Goal: Task Accomplishment & Management: Complete application form

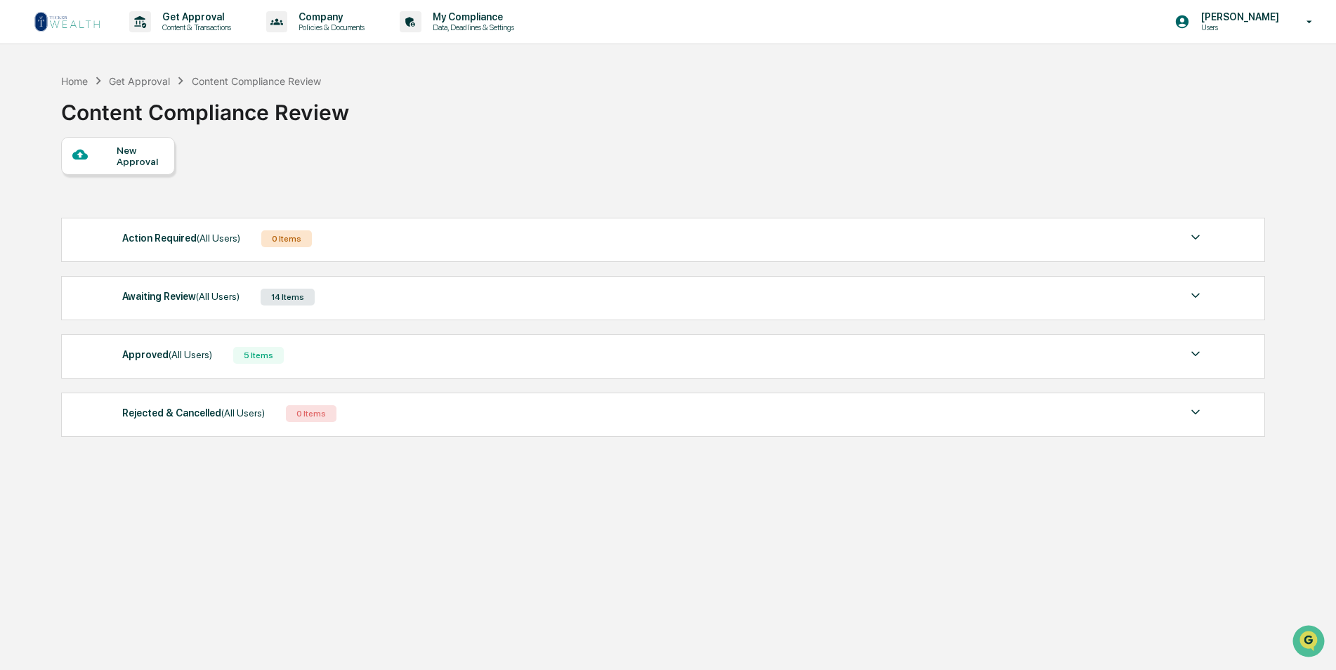
click at [157, 162] on div "New Approval" at bounding box center [140, 156] width 47 height 22
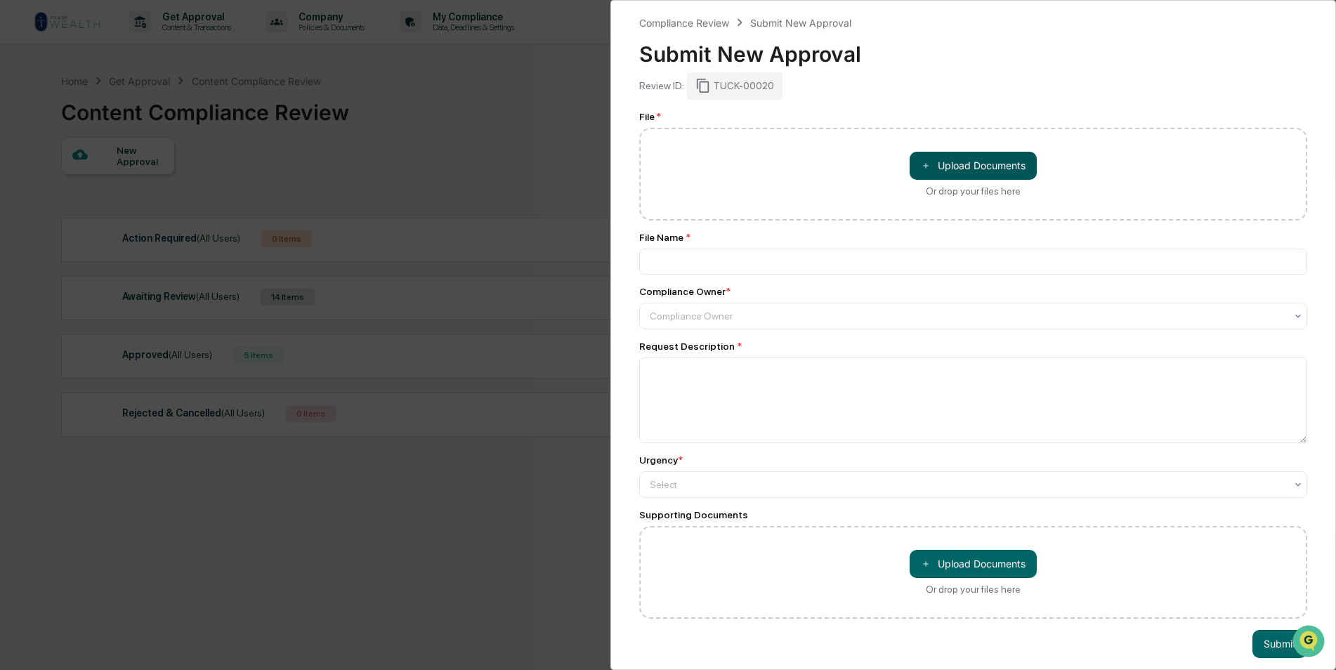
click at [949, 162] on button "＋ Upload Documents" at bounding box center [972, 166] width 127 height 28
type input "**********"
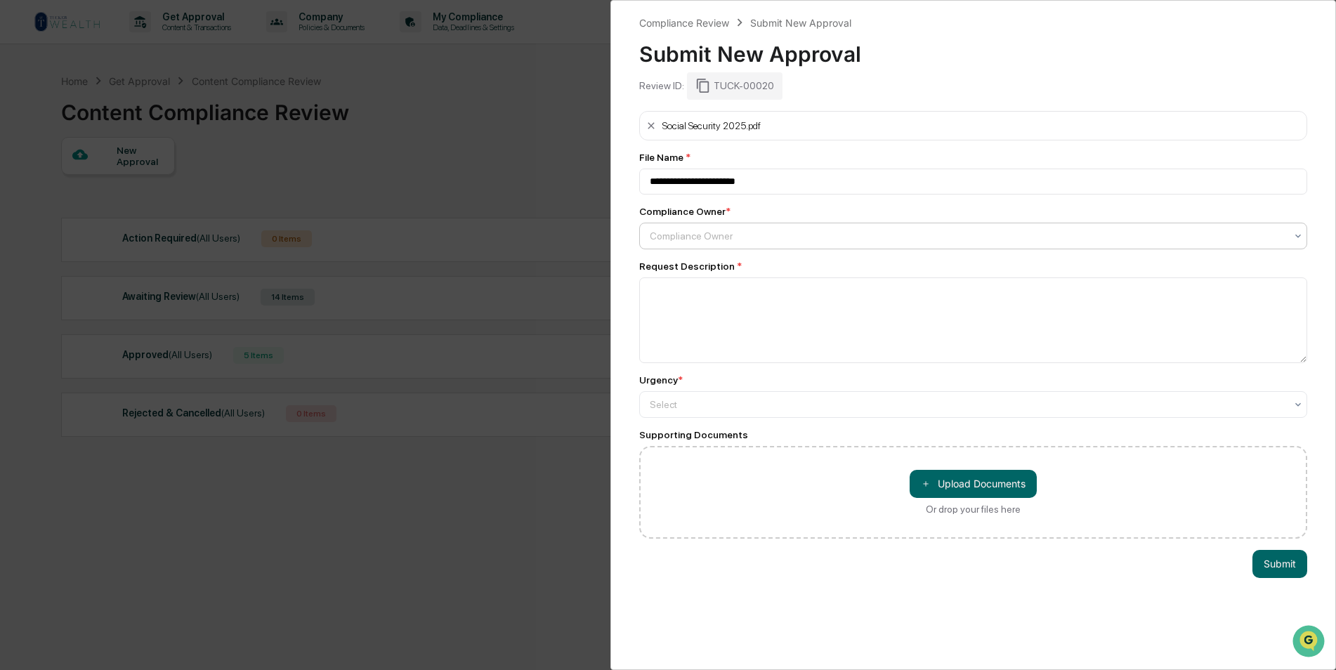
click at [701, 242] on div at bounding box center [967, 236] width 635 height 14
click at [706, 272] on div "[PERSON_NAME]" at bounding box center [969, 270] width 659 height 28
click at [706, 316] on textarea at bounding box center [973, 320] width 668 height 86
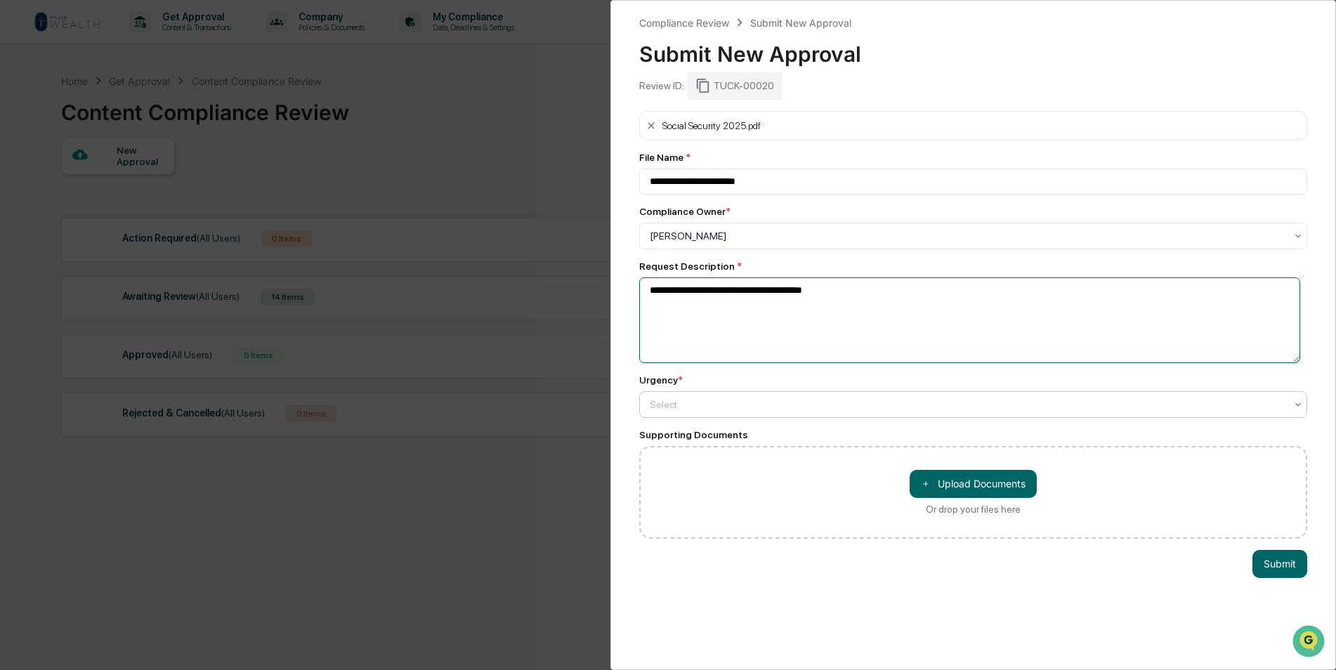
type textarea "**********"
click at [794, 405] on div at bounding box center [967, 404] width 635 height 14
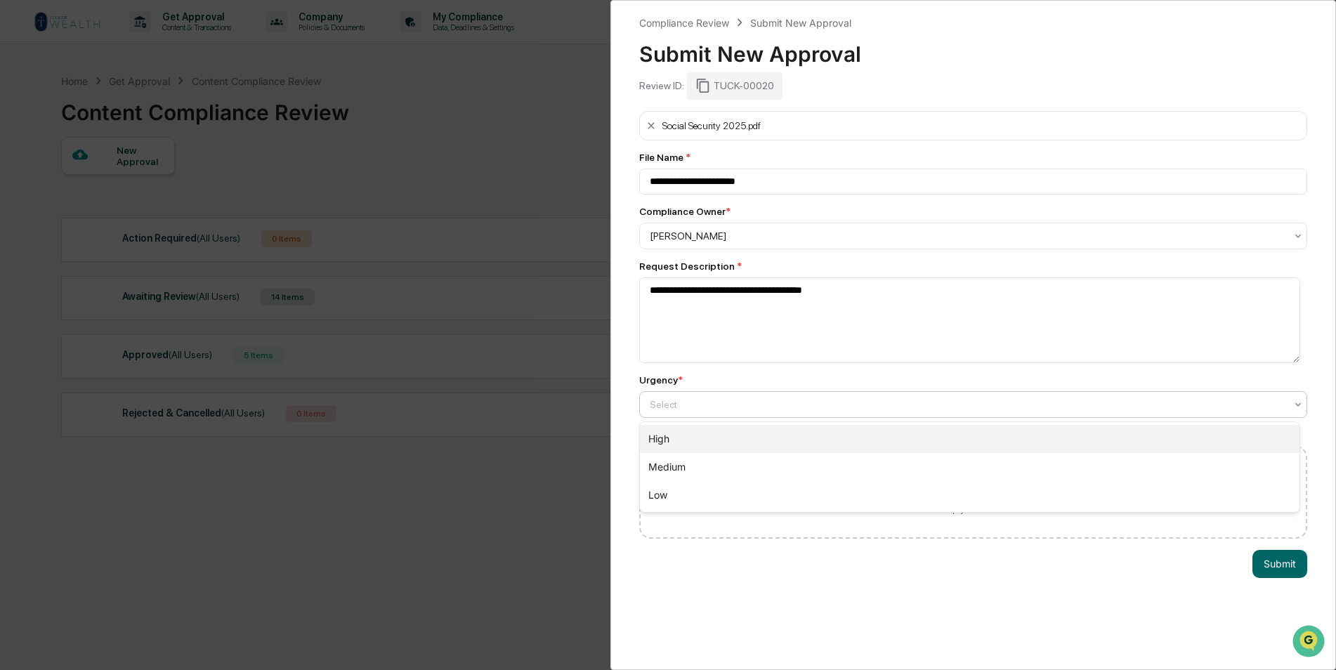
click at [758, 440] on div "High" at bounding box center [969, 439] width 659 height 28
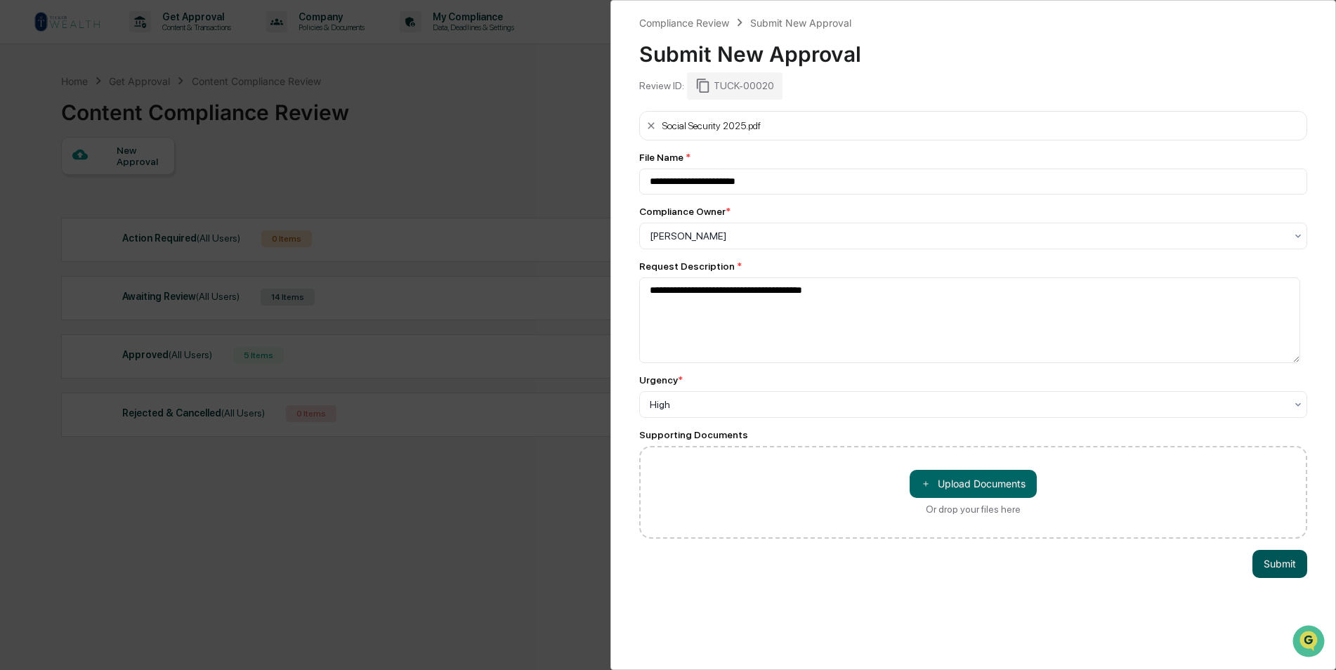
click at [1065, 518] on button "Submit" at bounding box center [1279, 564] width 55 height 28
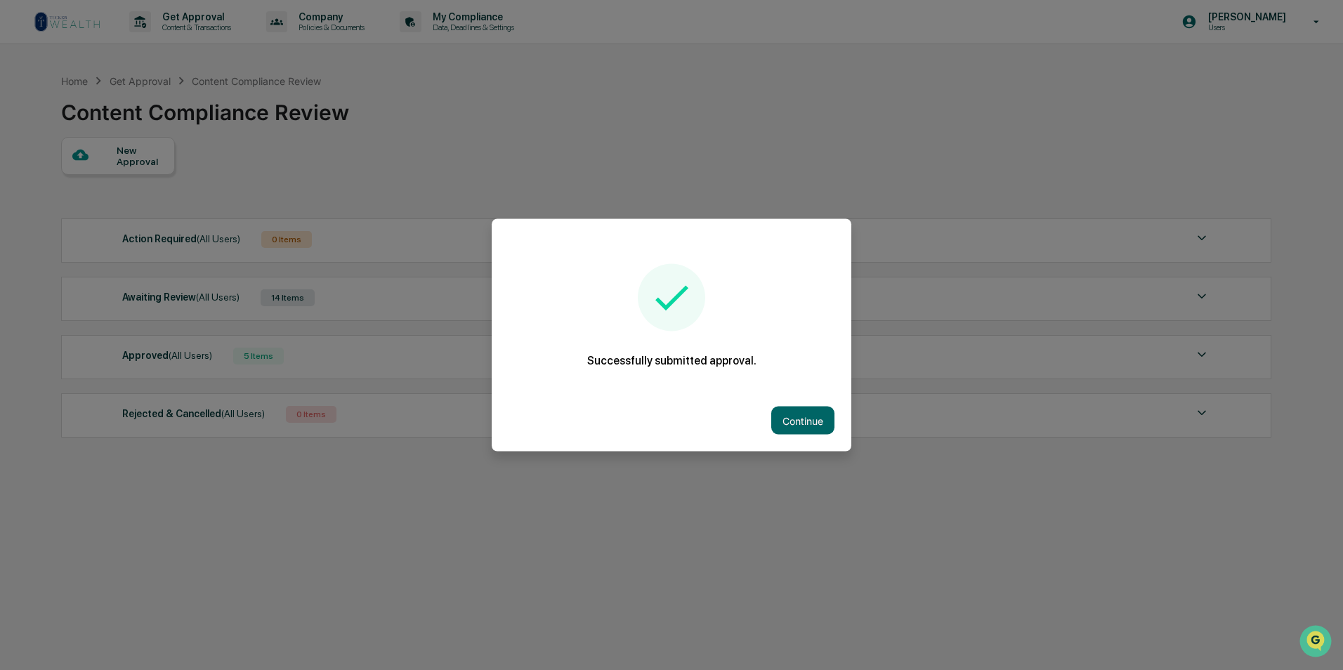
click at [683, 193] on div at bounding box center [671, 335] width 1343 height 670
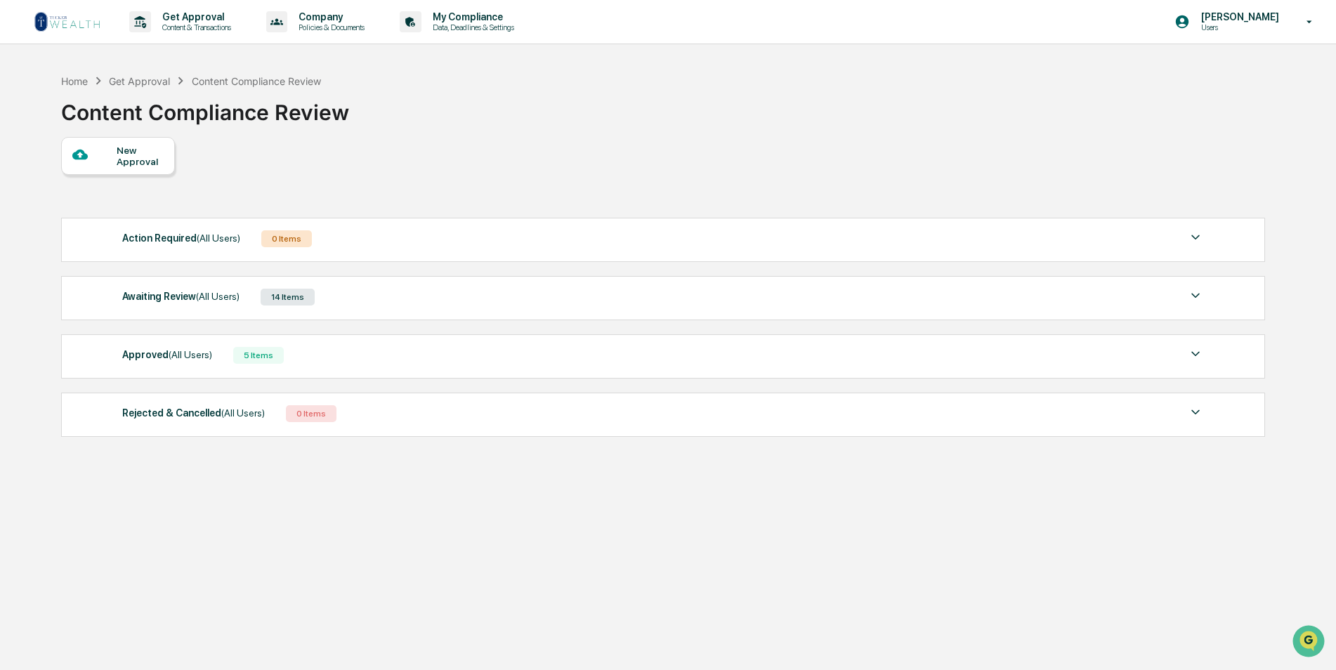
click at [152, 159] on div "New Approval" at bounding box center [140, 156] width 47 height 22
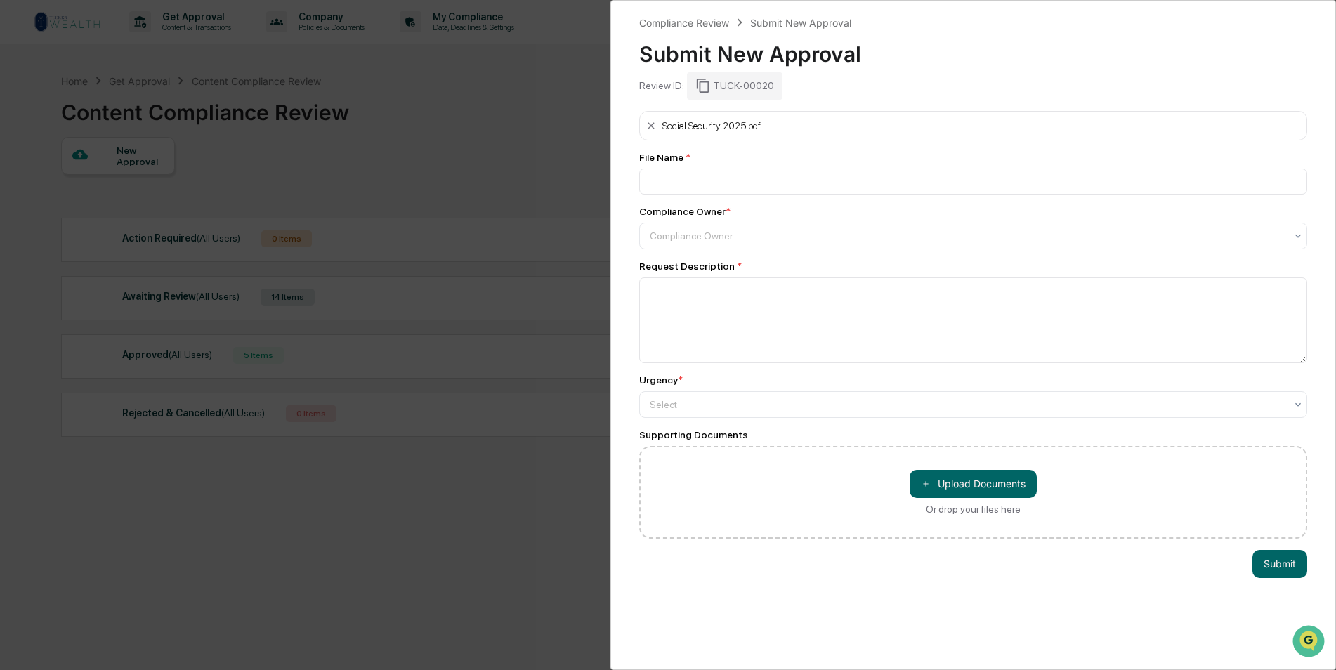
click at [499, 124] on div "Compliance Review Submit New Approval Submit New Approval Review ID: TUCK-00020…" at bounding box center [668, 335] width 1336 height 670
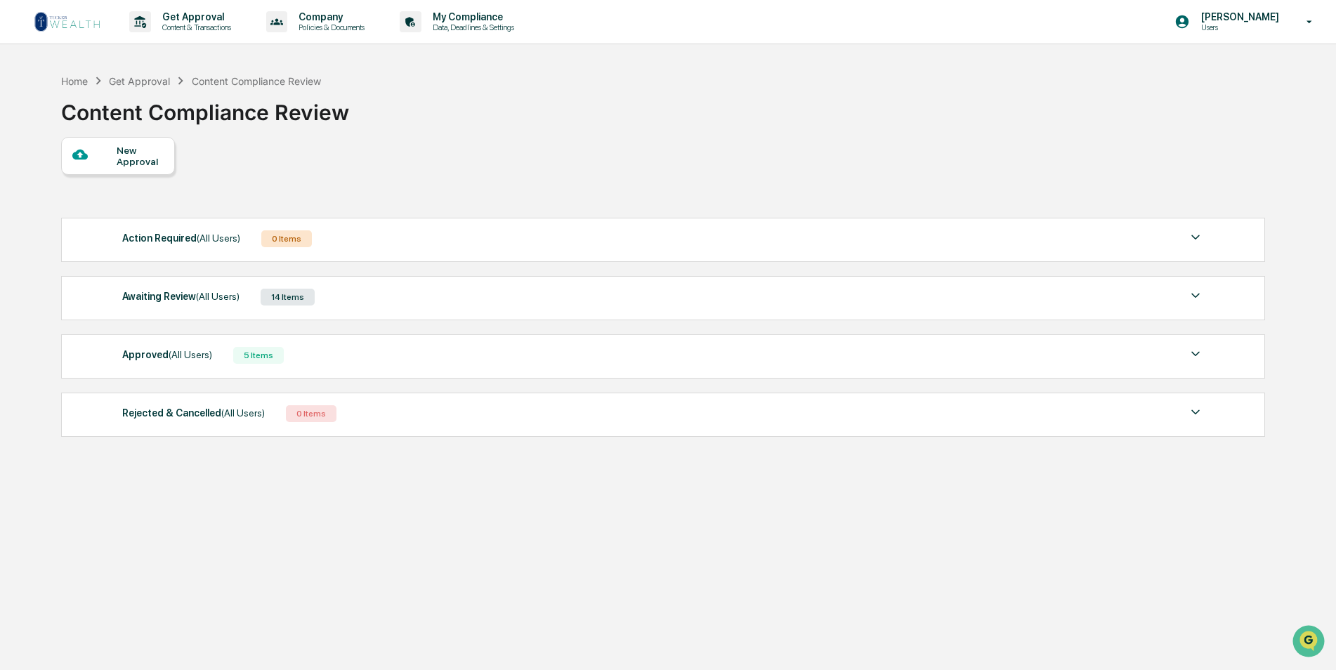
click at [132, 159] on div "New Approval" at bounding box center [140, 156] width 47 height 22
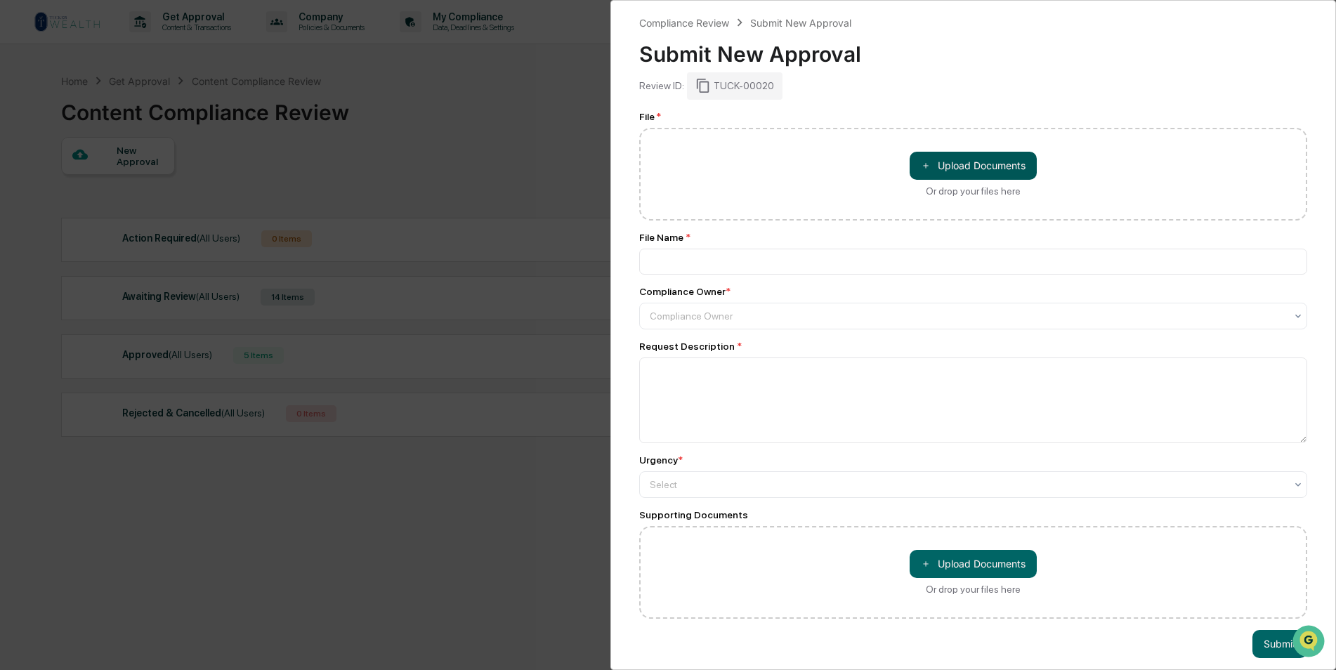
click at [990, 161] on button "＋ Upload Documents" at bounding box center [972, 166] width 127 height 28
type input "**********"
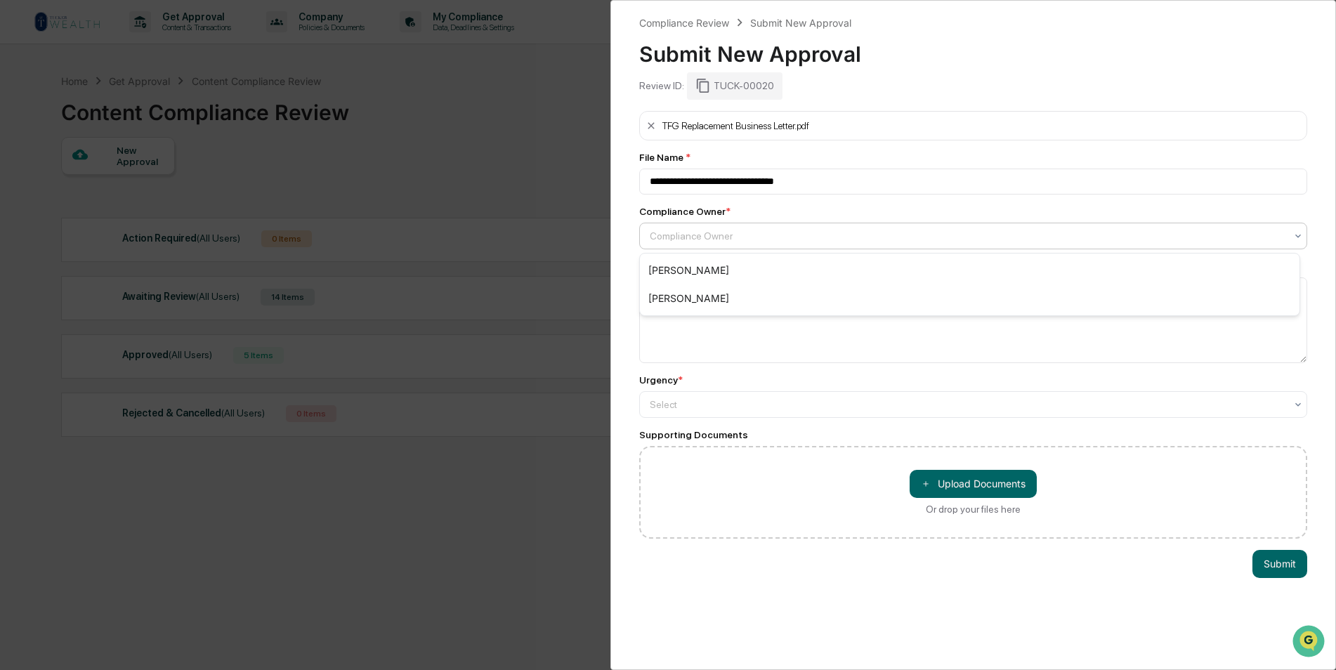
click at [707, 237] on div at bounding box center [967, 236] width 635 height 14
drag, startPoint x: 695, startPoint y: 290, endPoint x: 697, endPoint y: 265, distance: 24.6
click at [697, 265] on div "Lloyd Domingos Mike Nordby" at bounding box center [969, 284] width 659 height 62
click at [697, 265] on div "[PERSON_NAME]" at bounding box center [969, 270] width 659 height 28
click at [694, 302] on textarea at bounding box center [973, 320] width 668 height 86
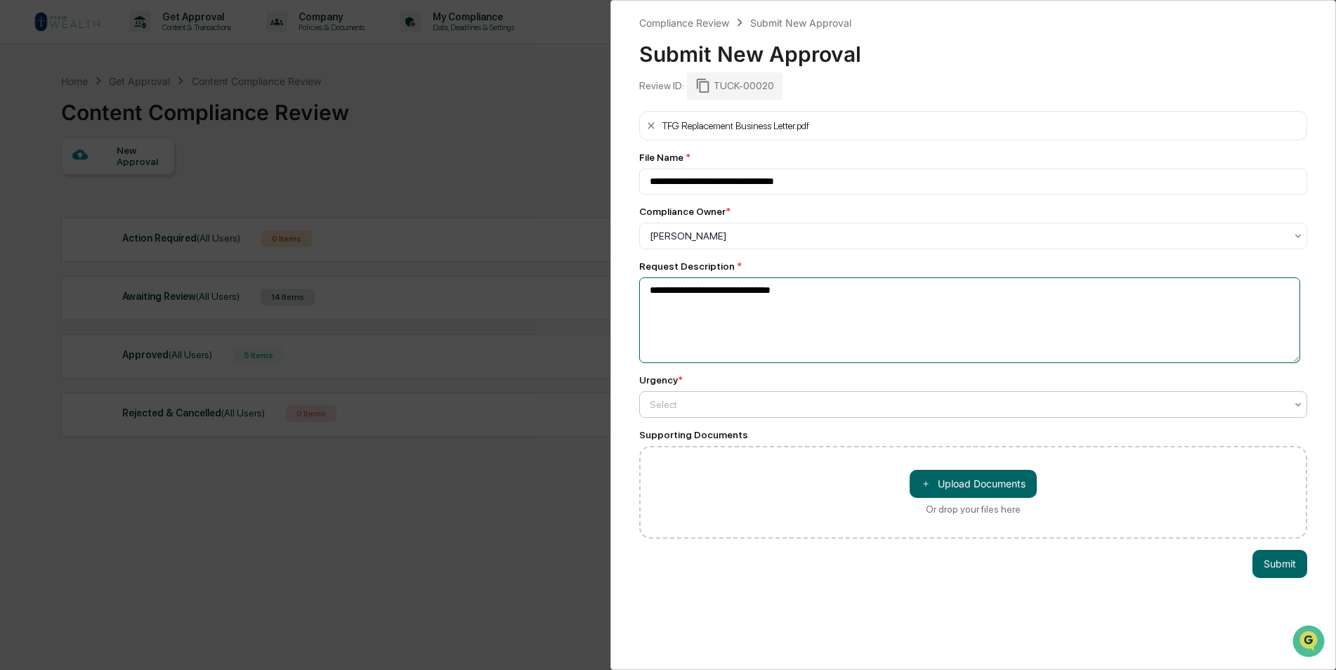
type textarea "**********"
click at [723, 408] on div at bounding box center [967, 404] width 635 height 14
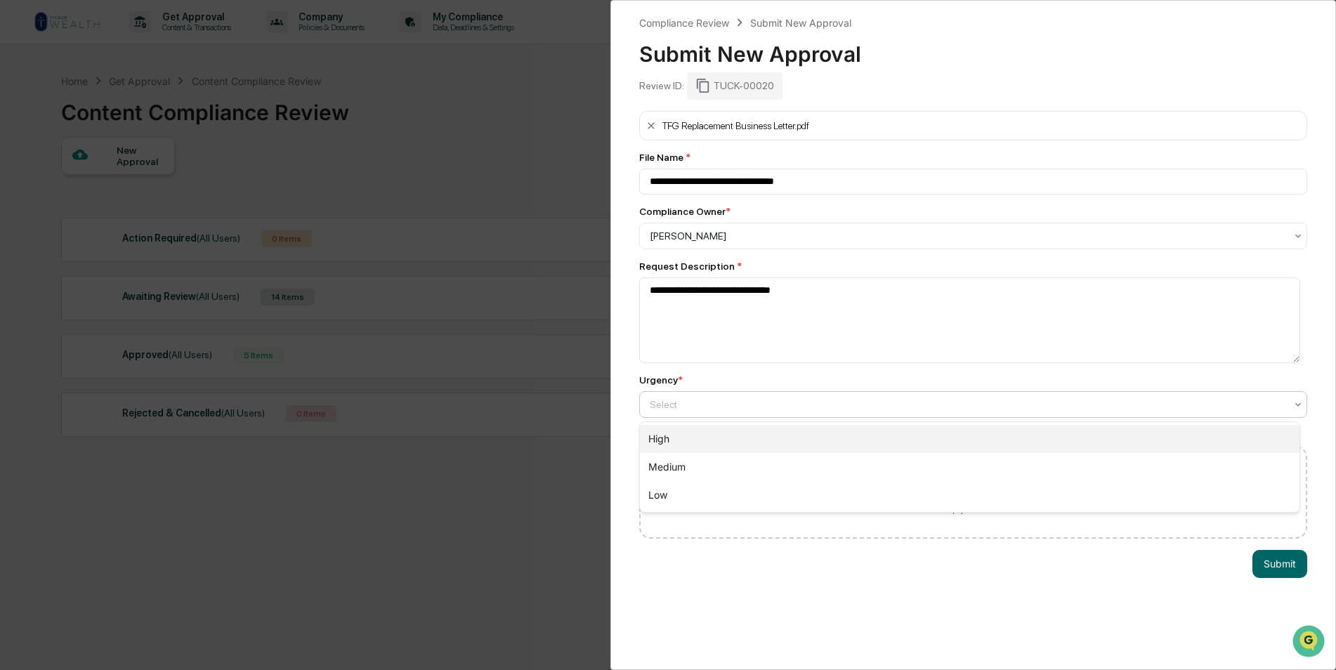
click at [726, 450] on div "High" at bounding box center [969, 439] width 659 height 28
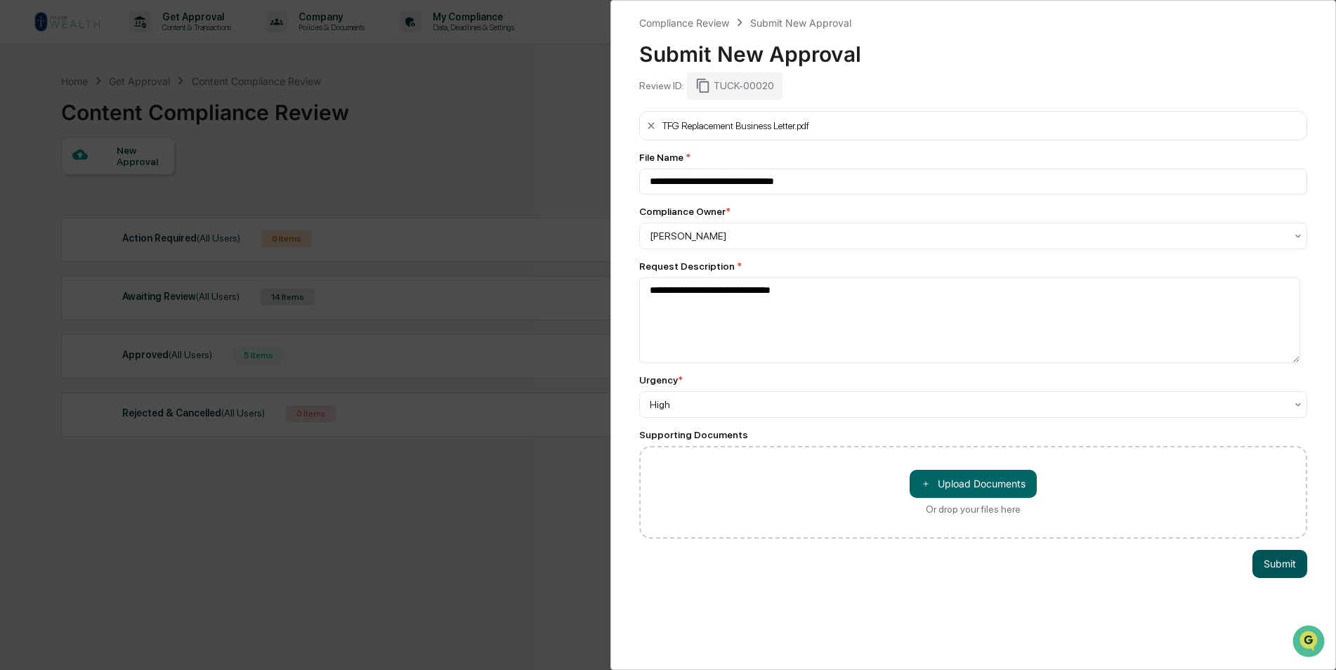
click at [1065, 518] on button "Submit" at bounding box center [1279, 564] width 55 height 28
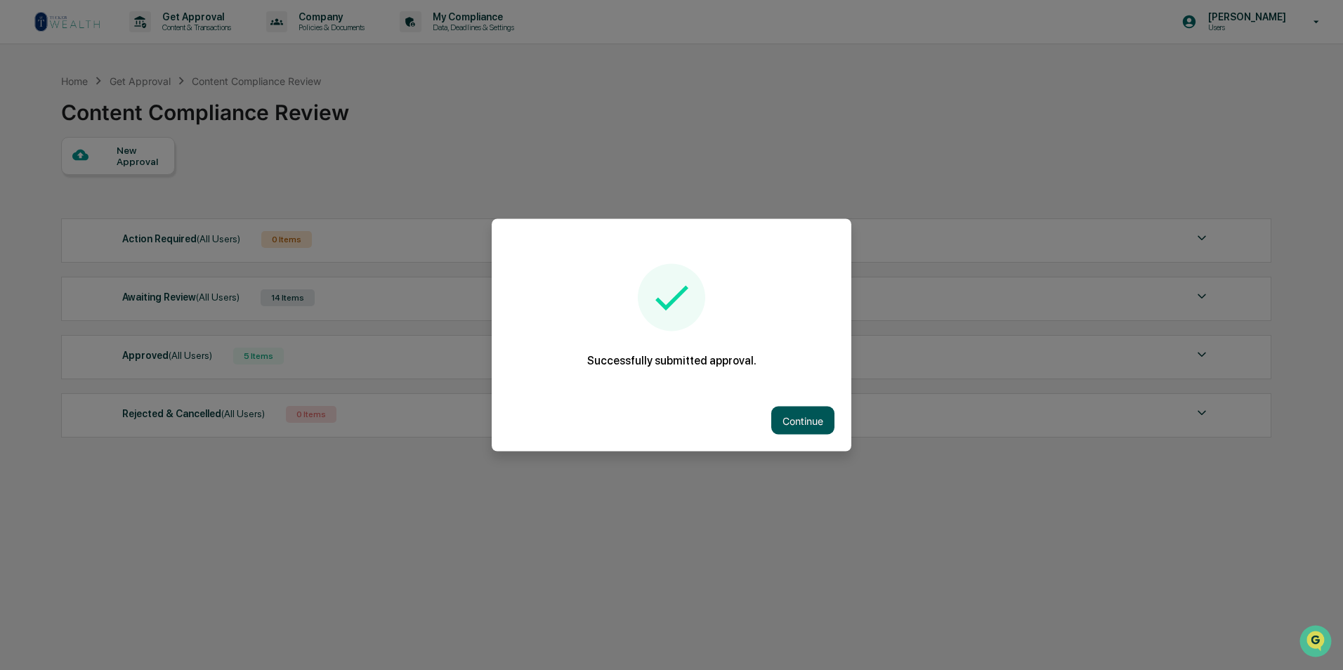
click at [818, 417] on button "Continue" at bounding box center [802, 421] width 63 height 28
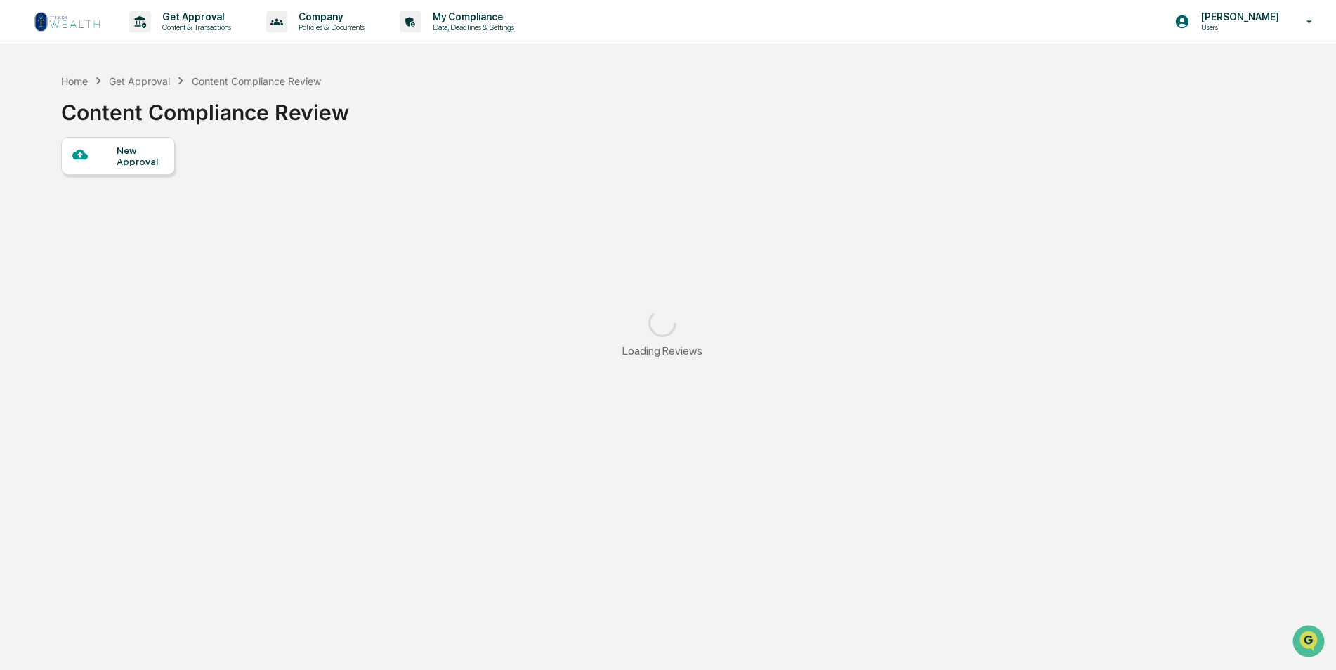
click at [133, 135] on div "Home Get Approval Content Compliance Review Content Compliance Review" at bounding box center [205, 102] width 288 height 70
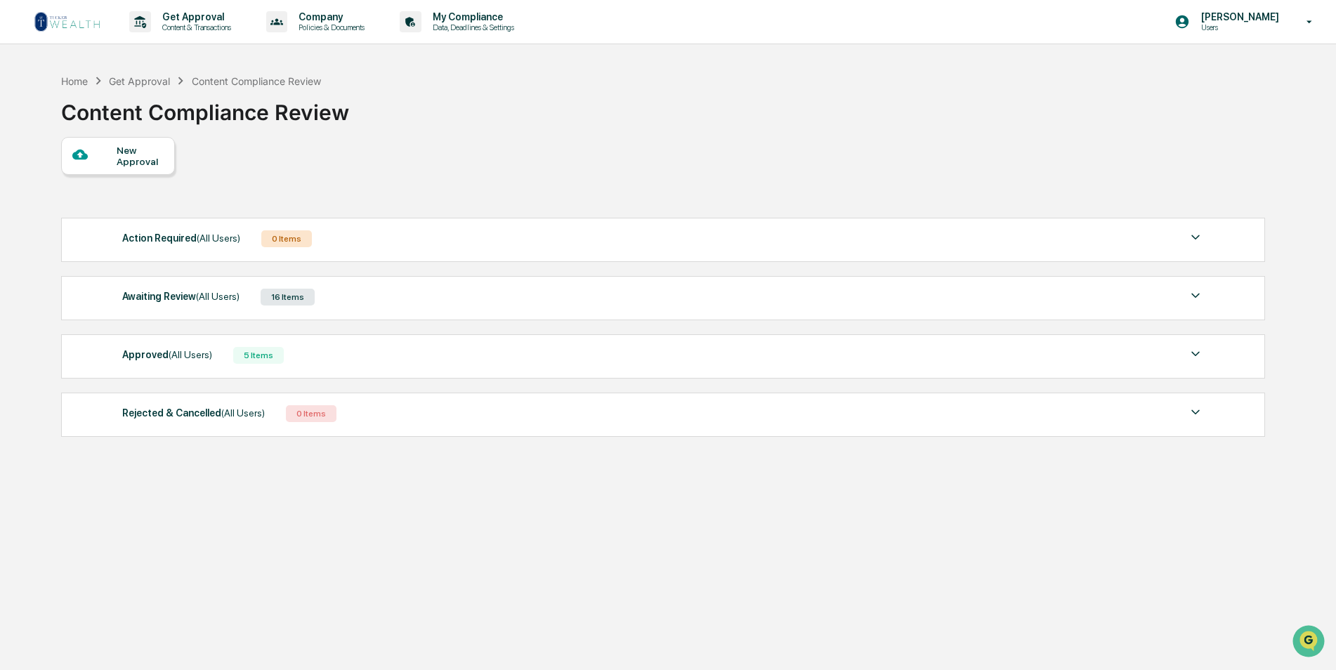
click at [123, 168] on div "New Approval" at bounding box center [118, 156] width 114 height 38
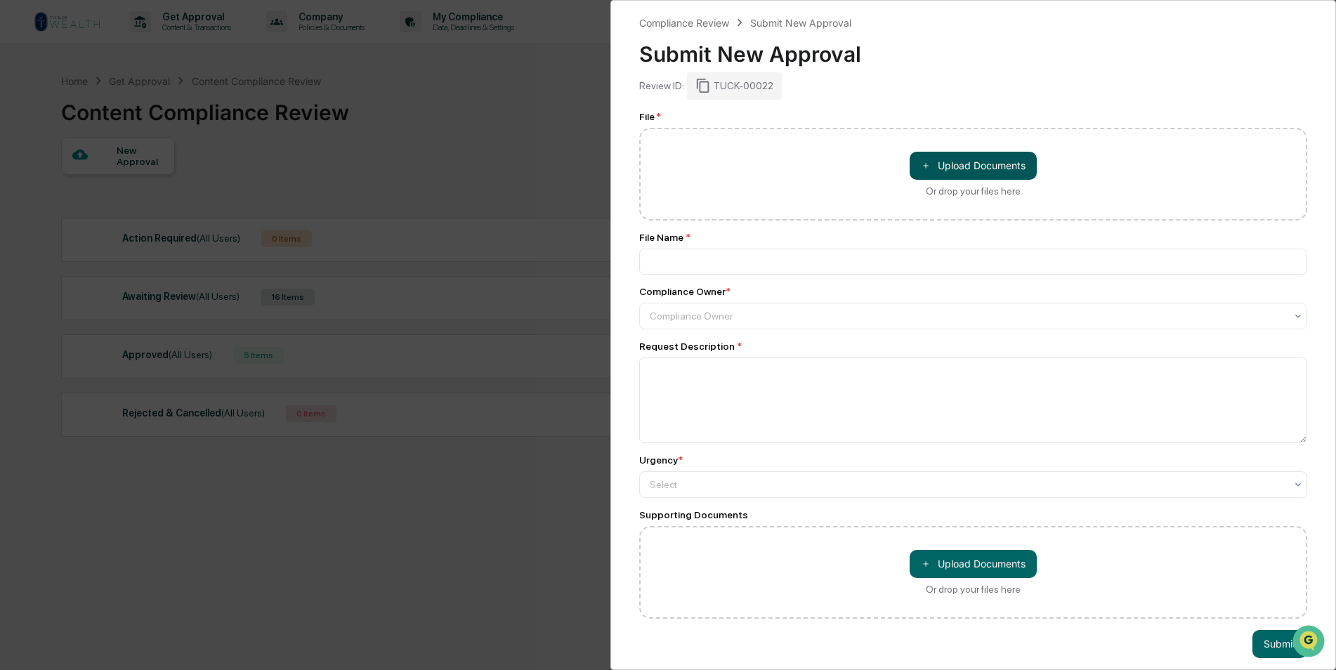
click at [958, 154] on button "＋ Upload Documents" at bounding box center [972, 166] width 127 height 28
type input "**********"
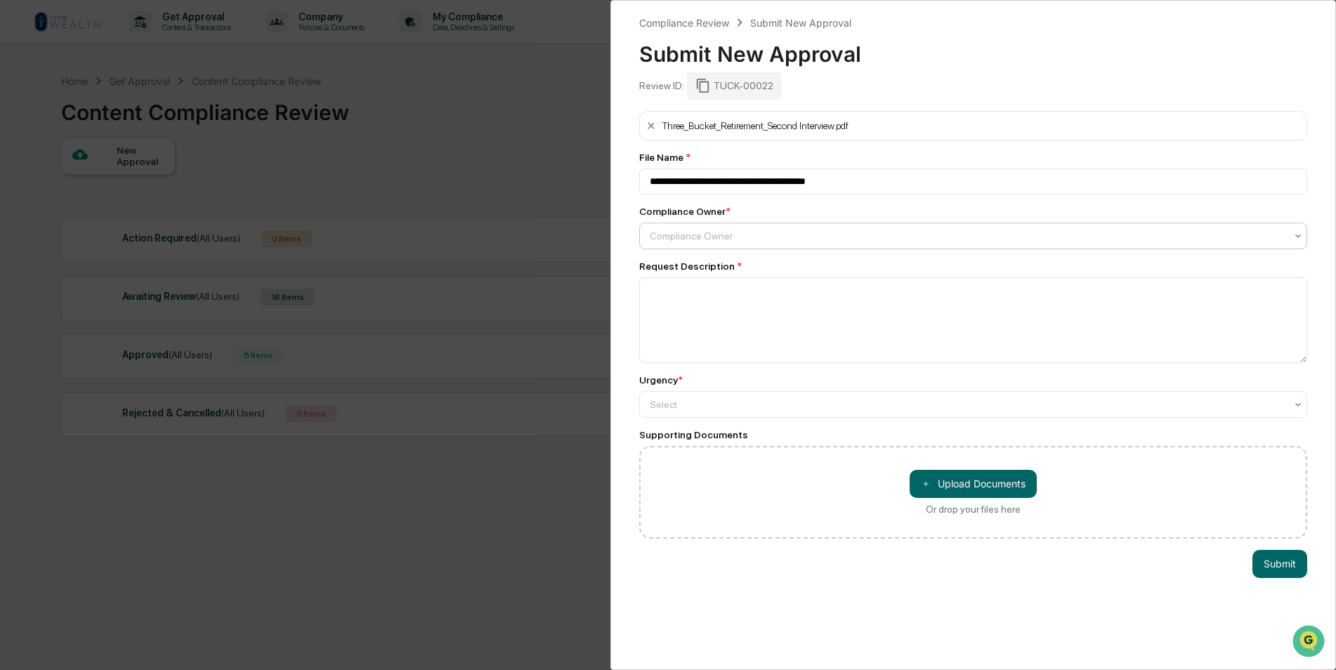
click at [720, 231] on div at bounding box center [967, 236] width 635 height 14
click at [695, 265] on div "[PERSON_NAME]" at bounding box center [969, 270] width 659 height 28
click at [694, 301] on textarea at bounding box center [973, 320] width 668 height 86
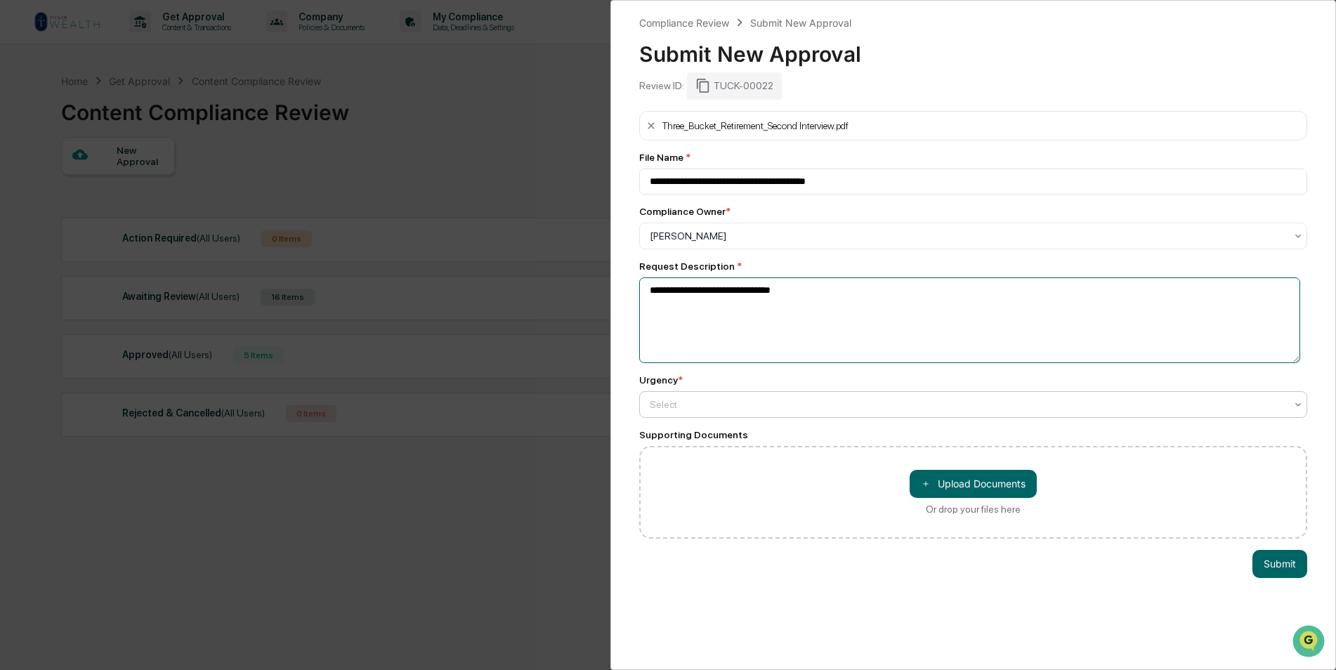
type textarea "**********"
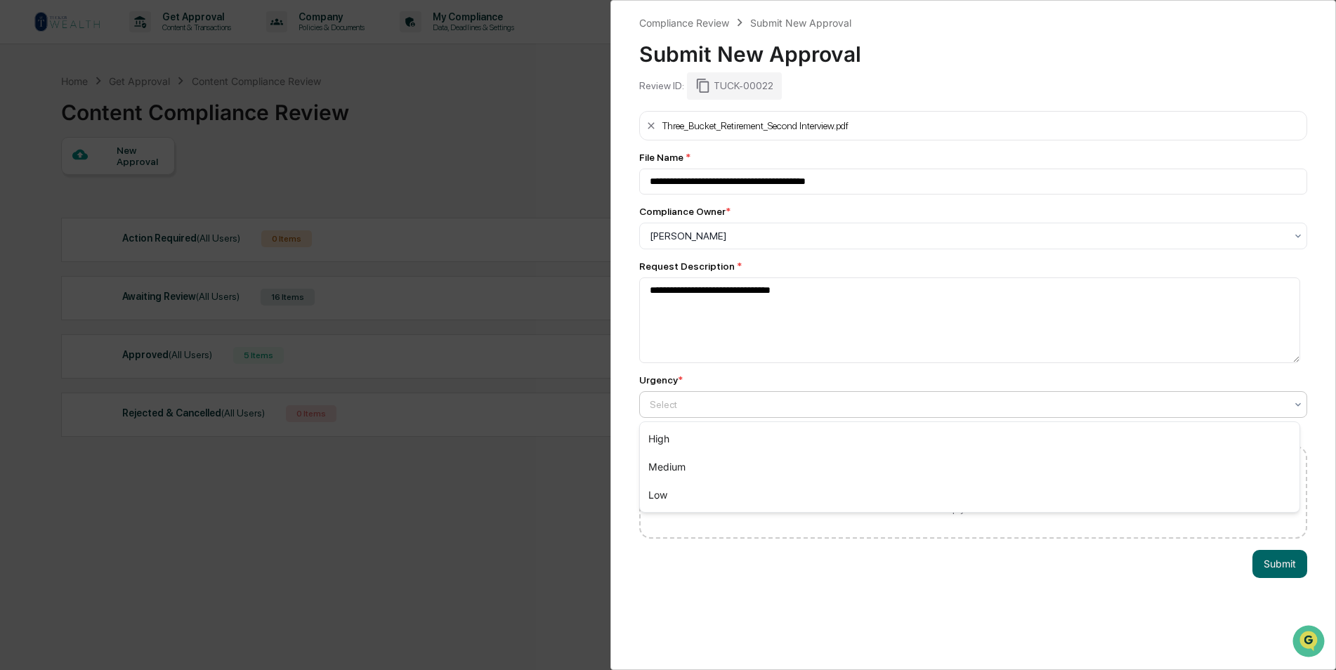
click at [732, 407] on div at bounding box center [967, 404] width 635 height 14
click at [715, 433] on div "High" at bounding box center [969, 439] width 659 height 28
click at [1065, 518] on button "Submit" at bounding box center [1279, 564] width 55 height 28
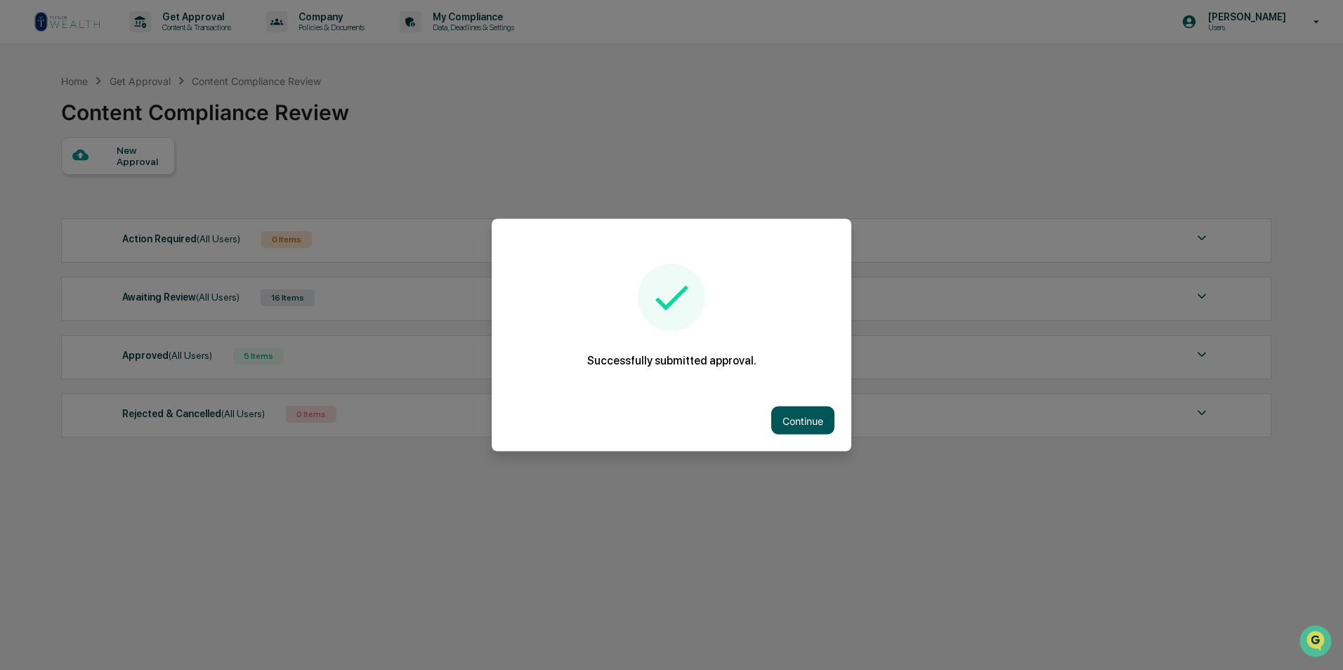
click at [821, 418] on button "Continue" at bounding box center [802, 421] width 63 height 28
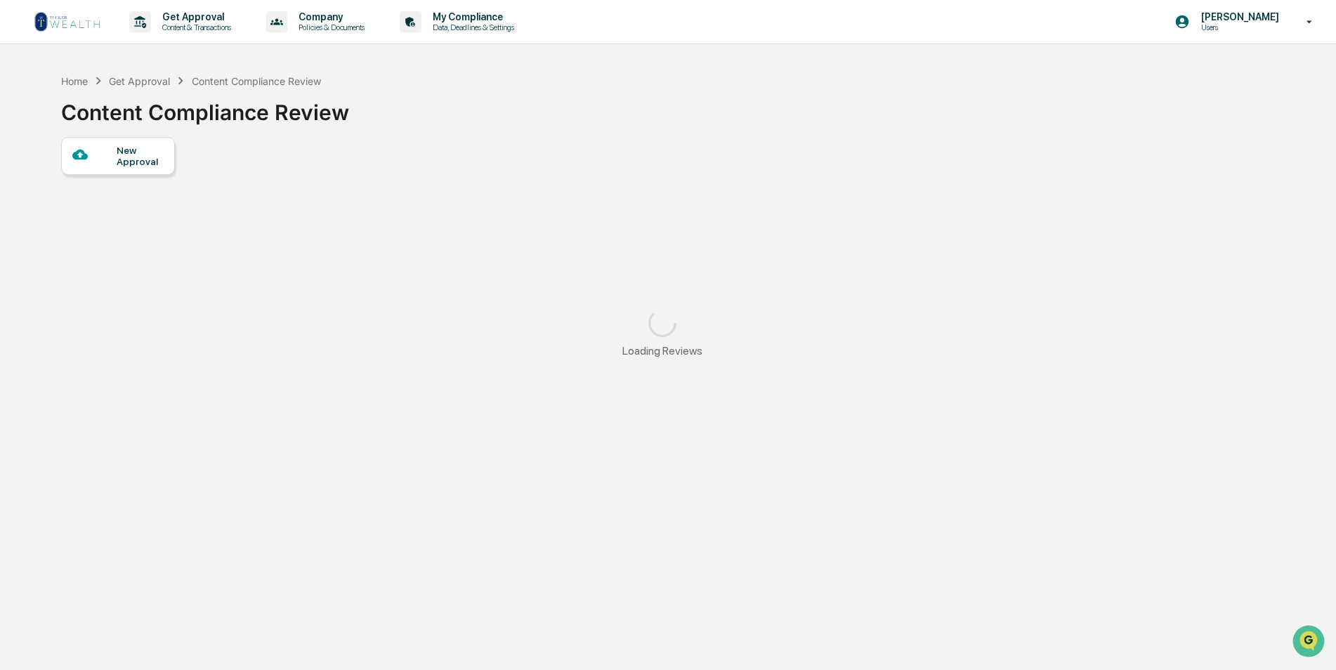
click at [72, 147] on div "New Approval" at bounding box center [118, 156] width 114 height 38
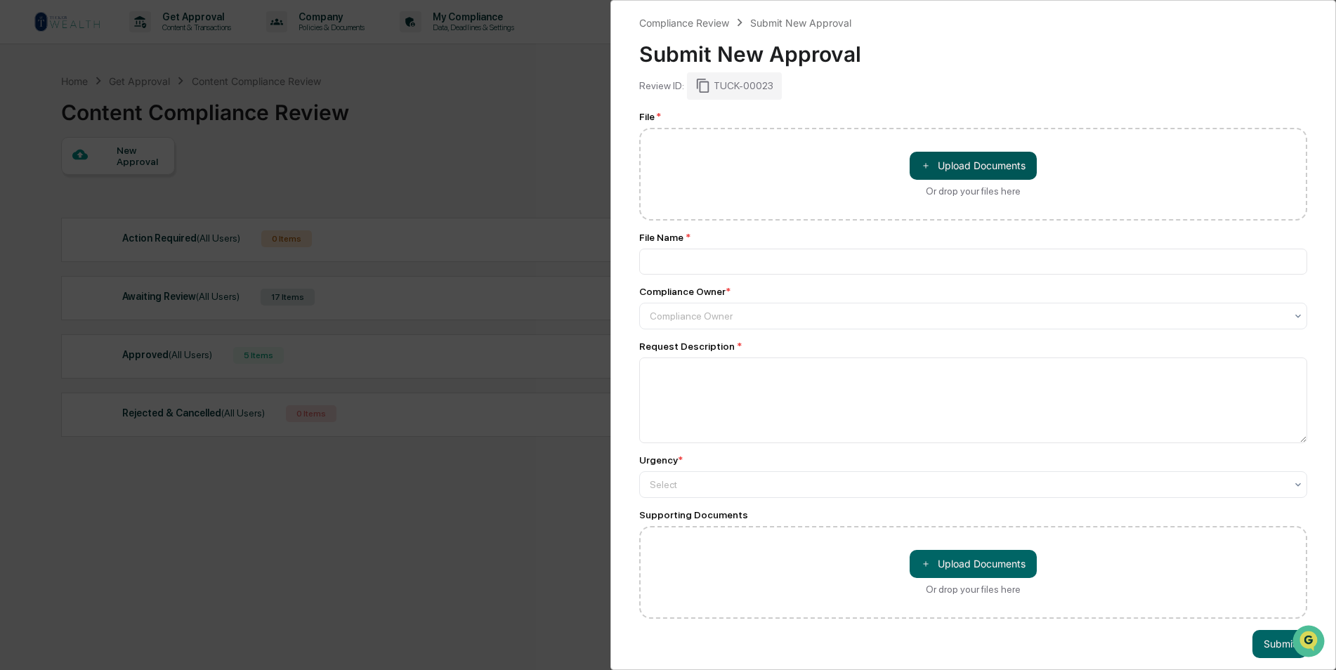
click at [956, 160] on button "＋ Upload Documents" at bounding box center [972, 166] width 127 height 28
type input "**********"
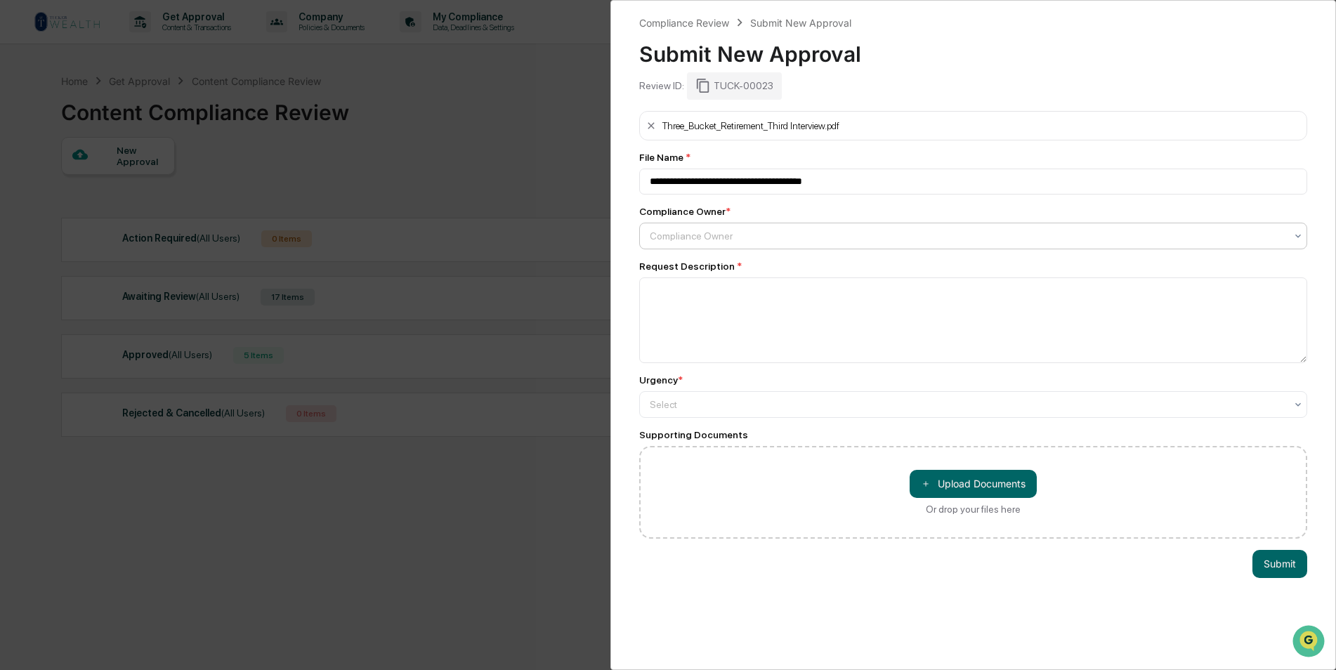
click at [679, 236] on div at bounding box center [967, 236] width 635 height 14
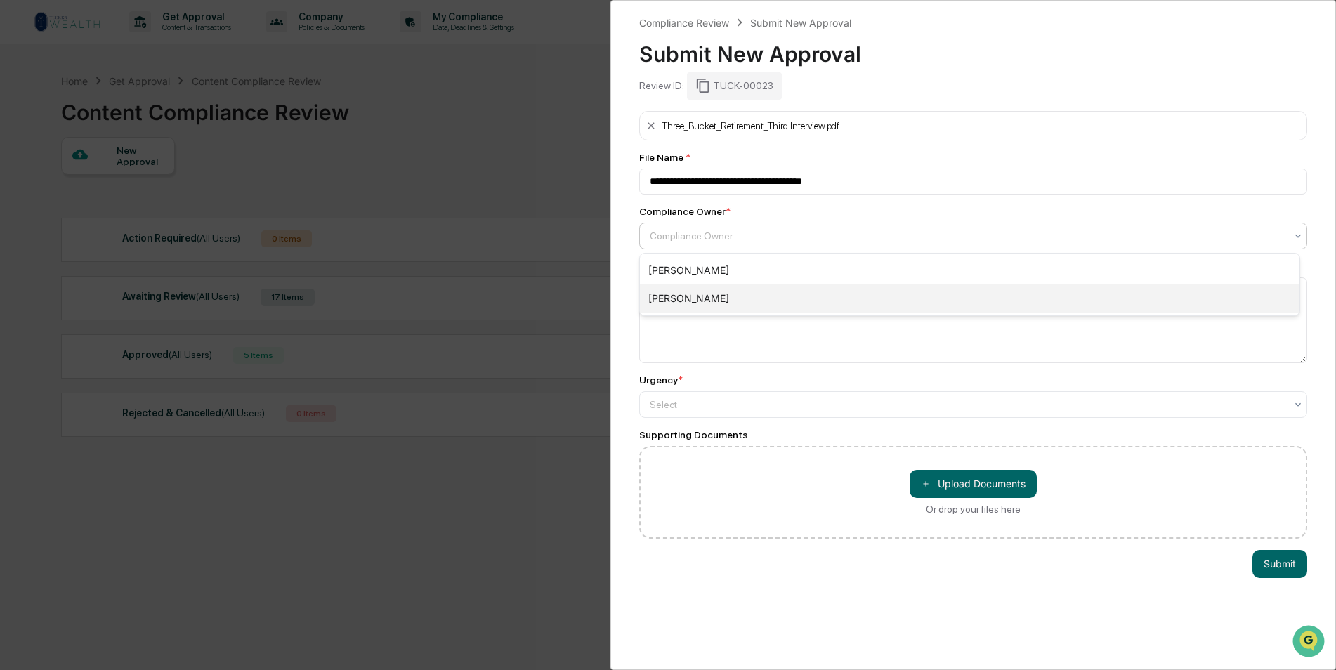
click at [692, 300] on div "[PERSON_NAME]" at bounding box center [969, 298] width 659 height 28
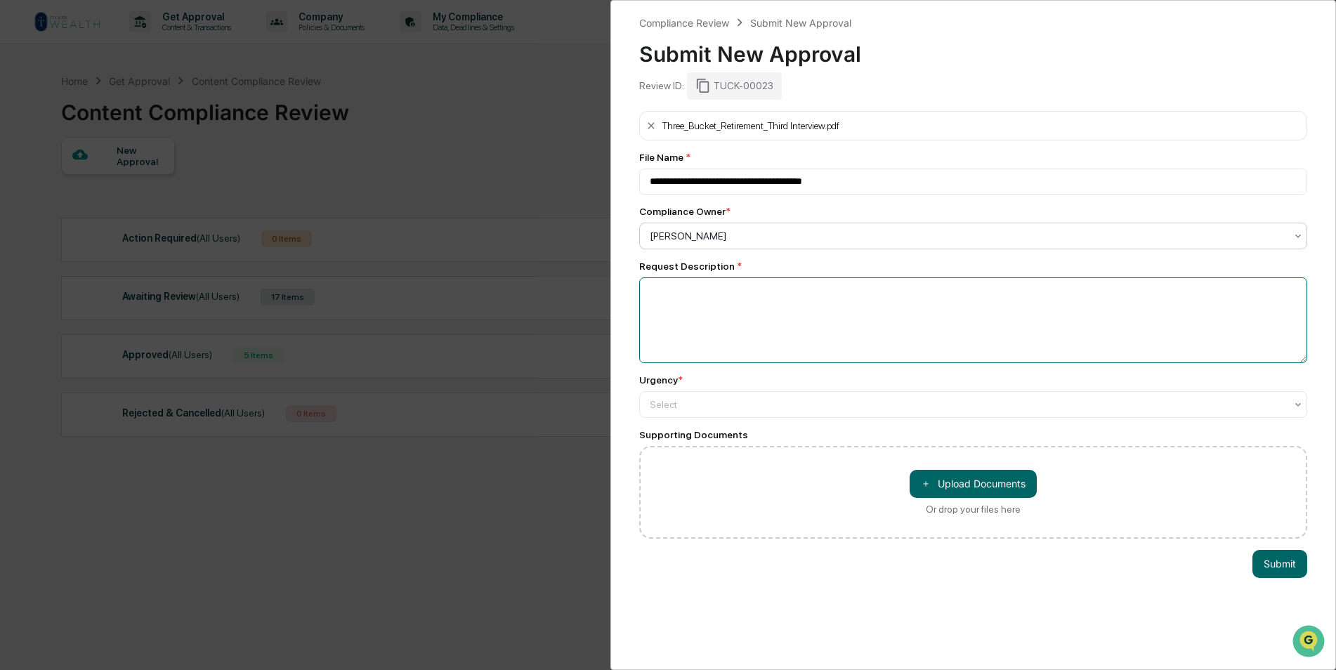
click at [702, 315] on textarea at bounding box center [973, 320] width 668 height 86
type textarea "**********"
click at [816, 405] on div at bounding box center [967, 404] width 635 height 14
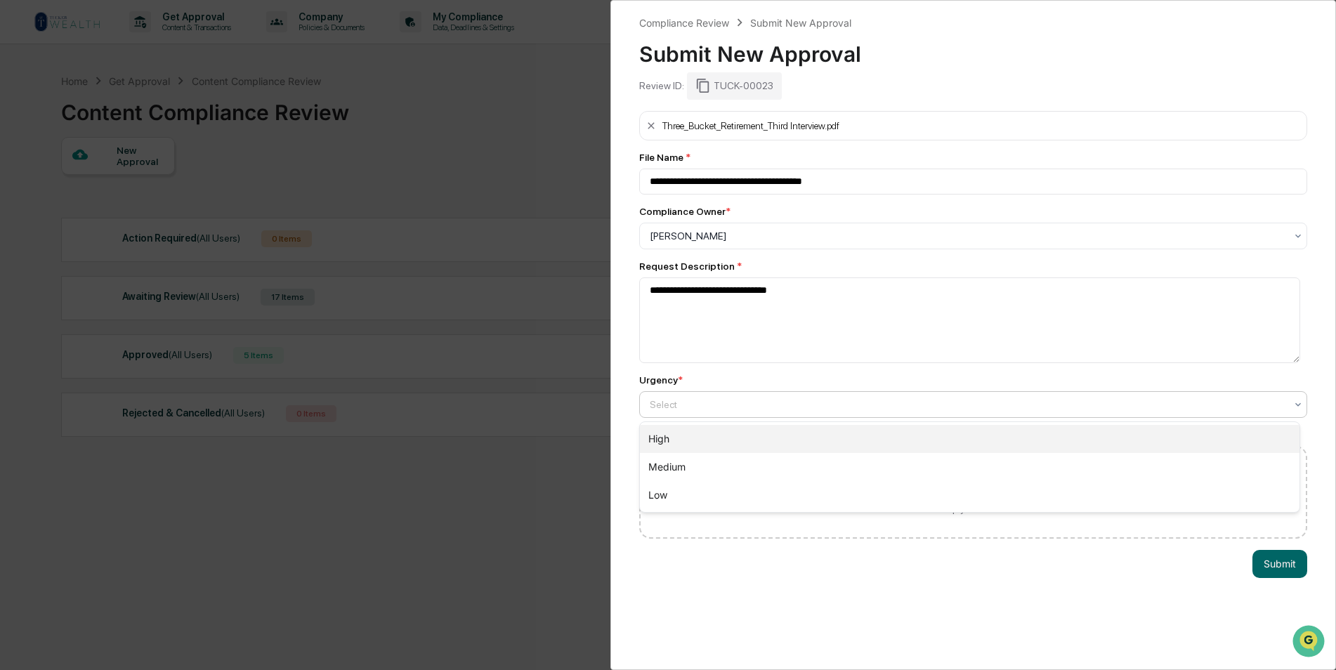
click at [753, 448] on div "High" at bounding box center [969, 439] width 659 height 28
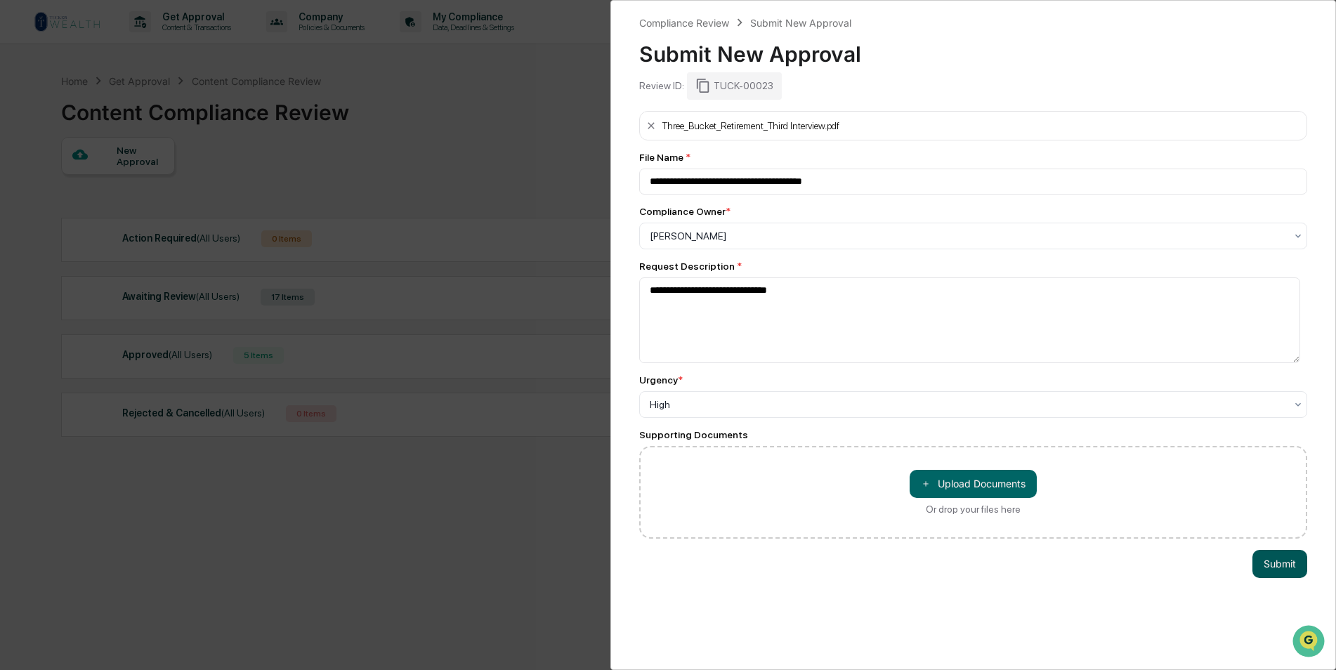
click at [1065, 518] on button "Submit" at bounding box center [1279, 564] width 55 height 28
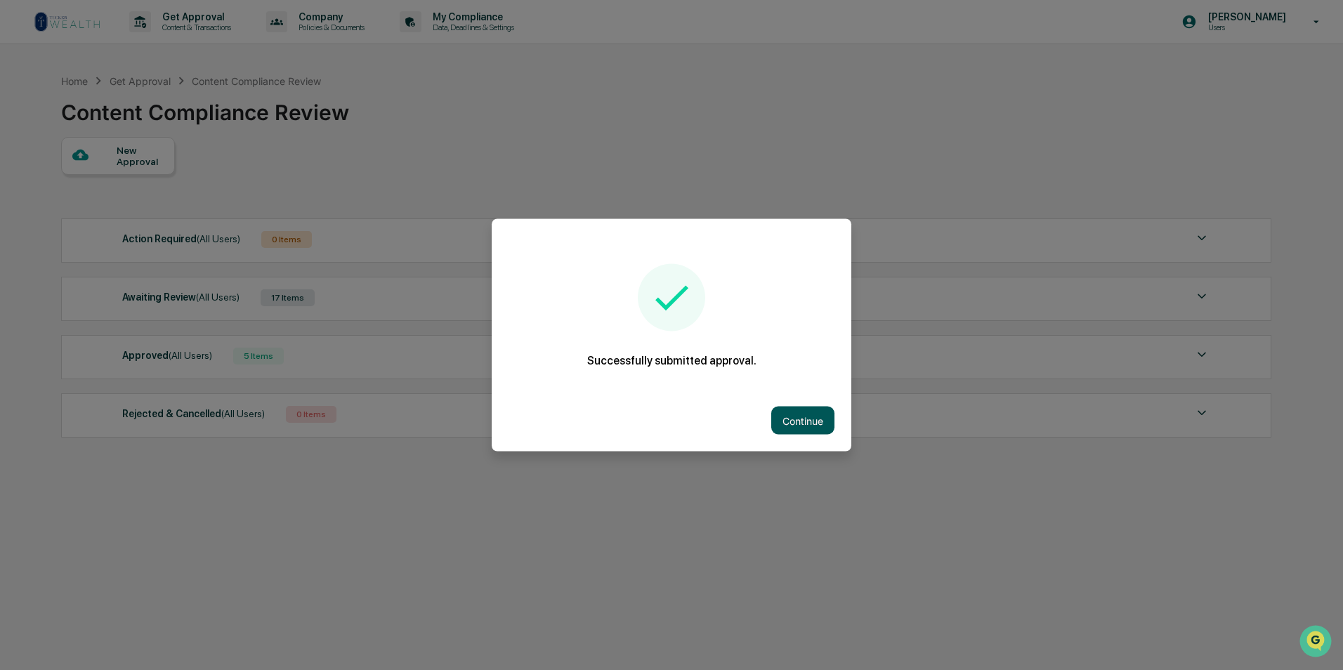
click at [791, 422] on button "Continue" at bounding box center [802, 421] width 63 height 28
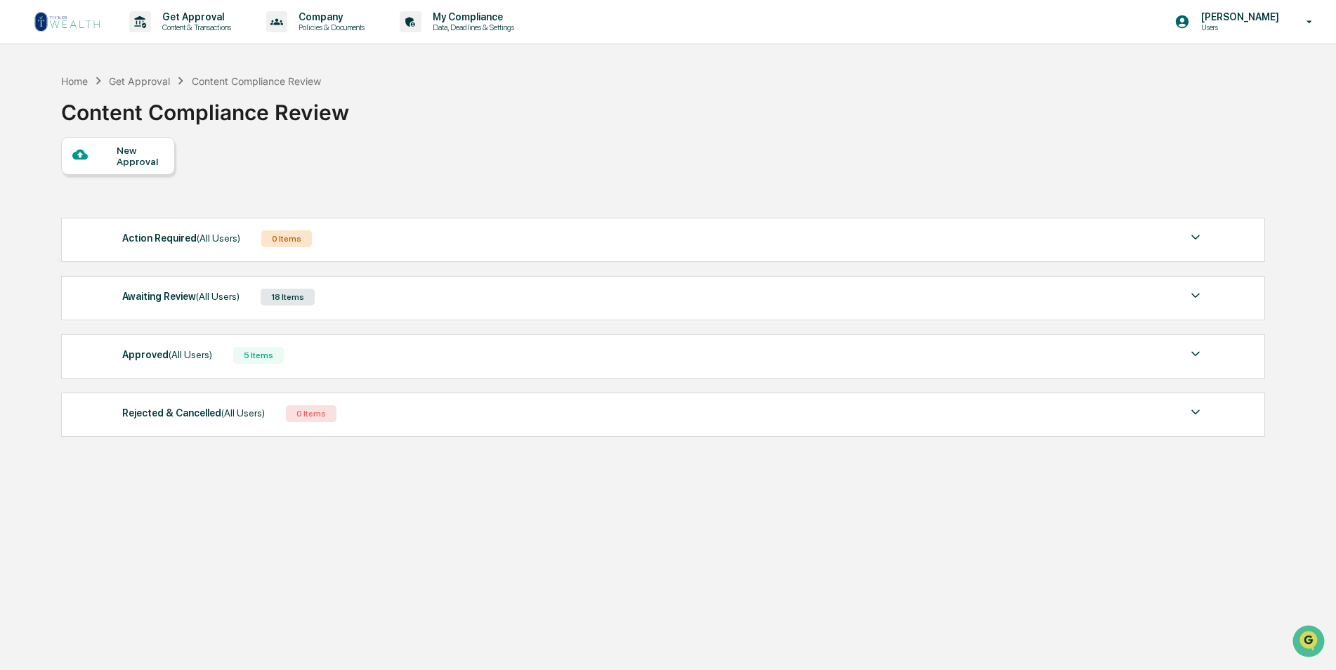
click at [384, 301] on div "Awaiting Review (All Users) 18 Items" at bounding box center [663, 297] width 1082 height 20
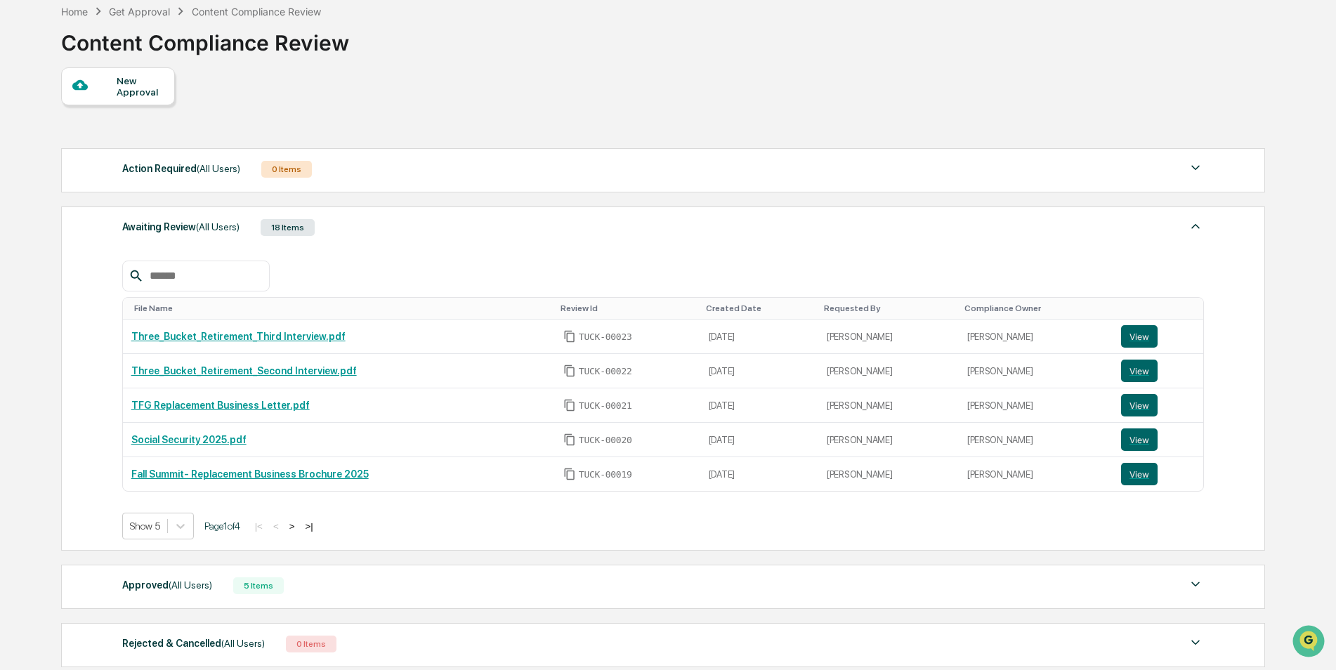
scroll to position [70, 0]
click at [317, 518] on button ">|" at bounding box center [309, 526] width 16 height 12
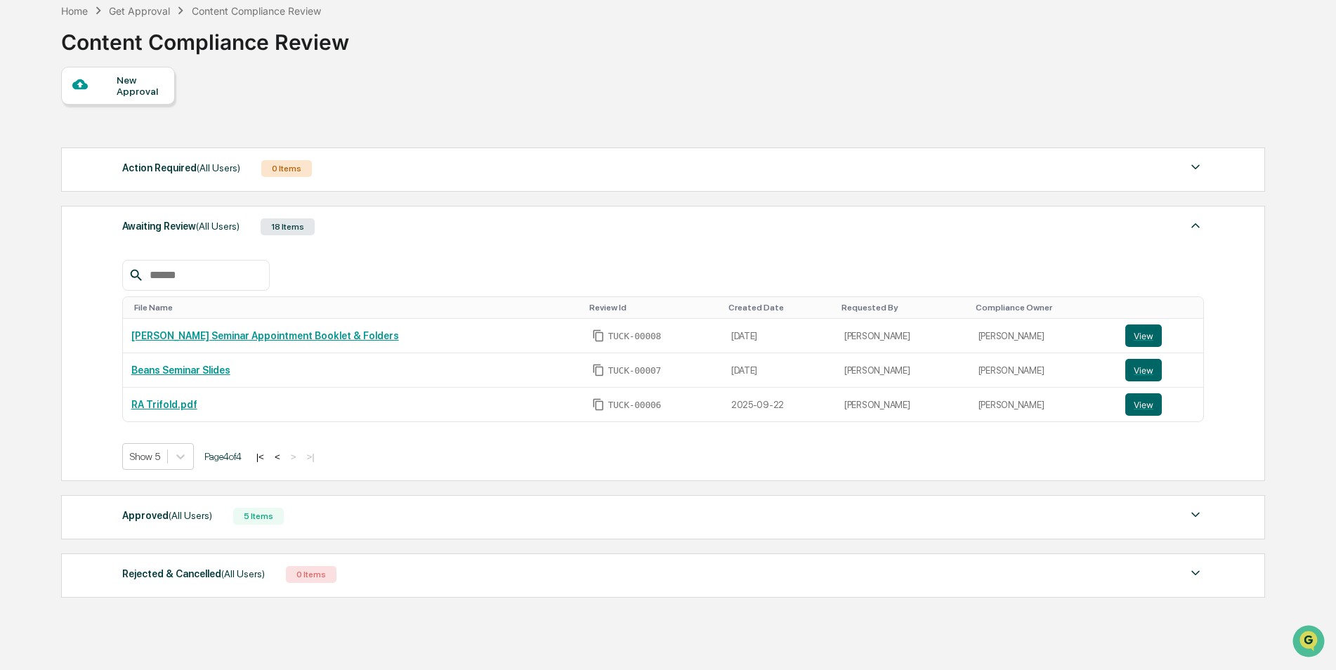
click at [268, 458] on button "|<" at bounding box center [260, 457] width 16 height 12
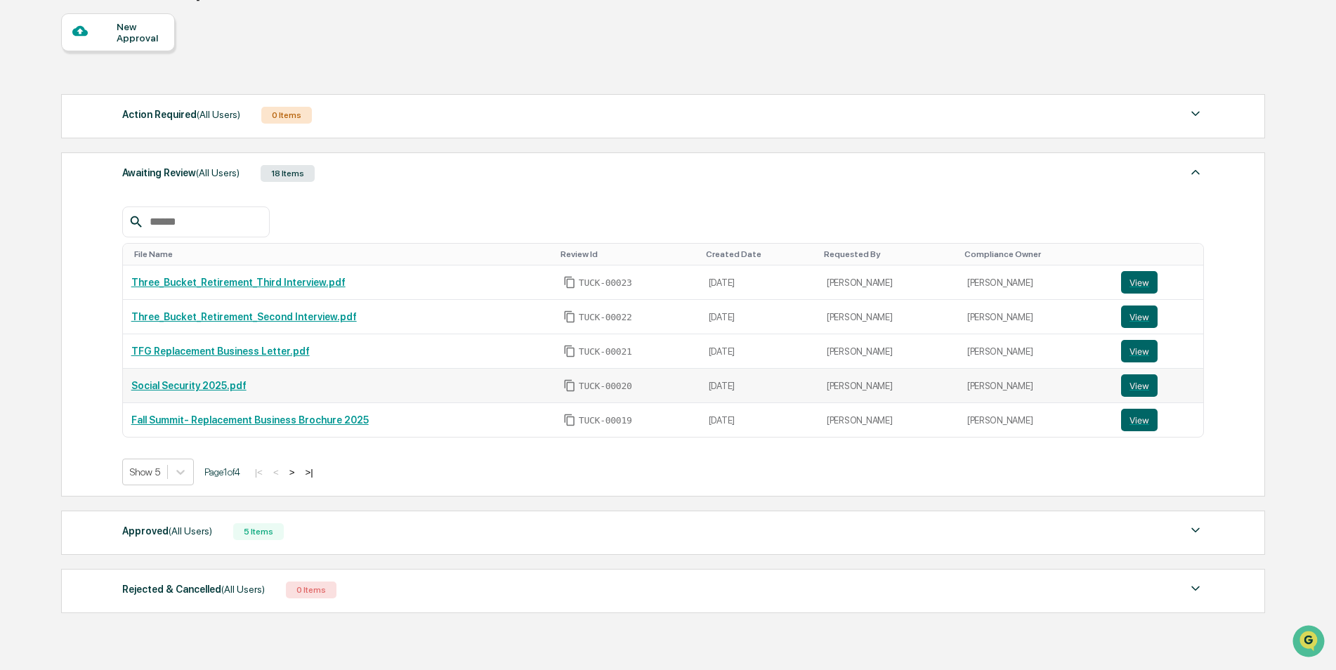
scroll to position [195, 0]
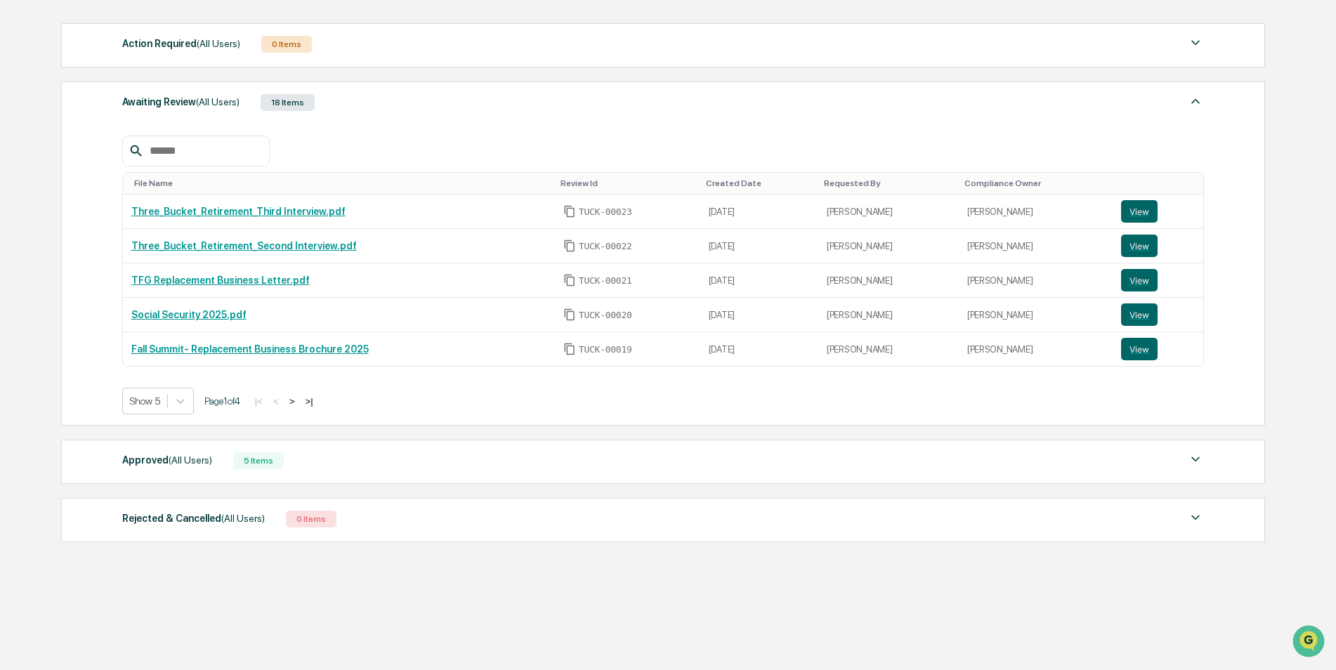
click at [1065, 107] on img at bounding box center [1195, 101] width 17 height 17
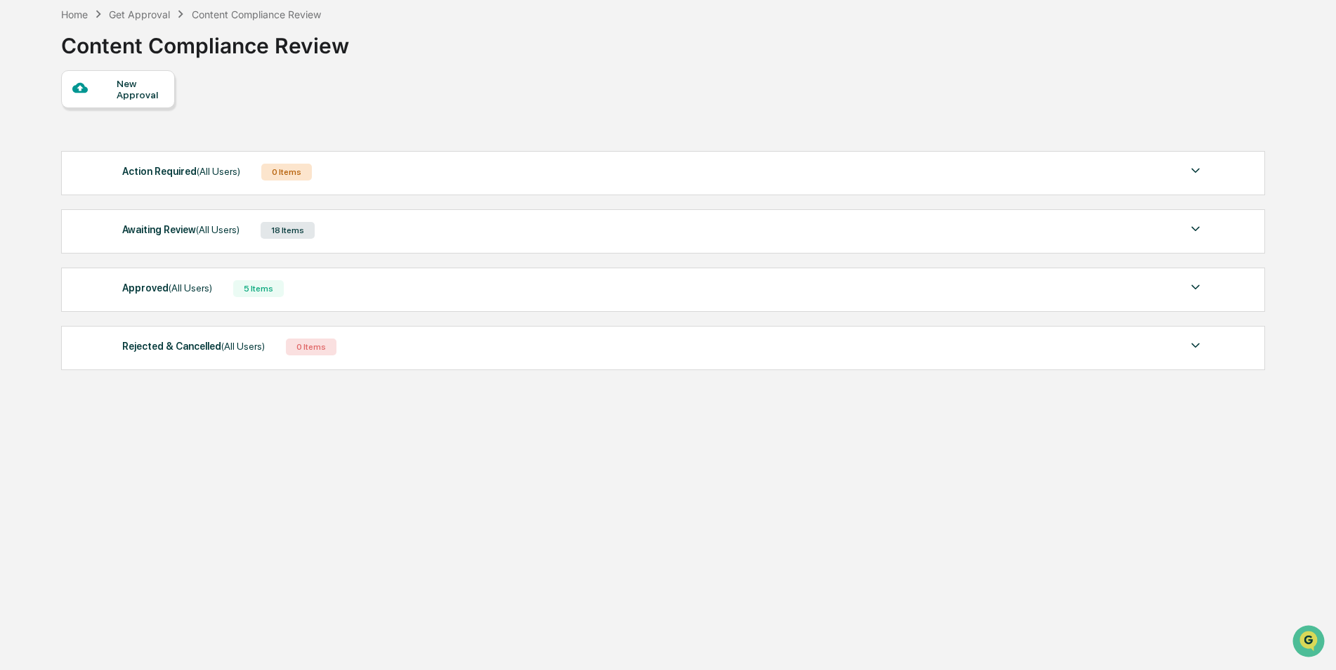
scroll to position [67, 0]
click at [1065, 231] on img at bounding box center [1195, 228] width 17 height 17
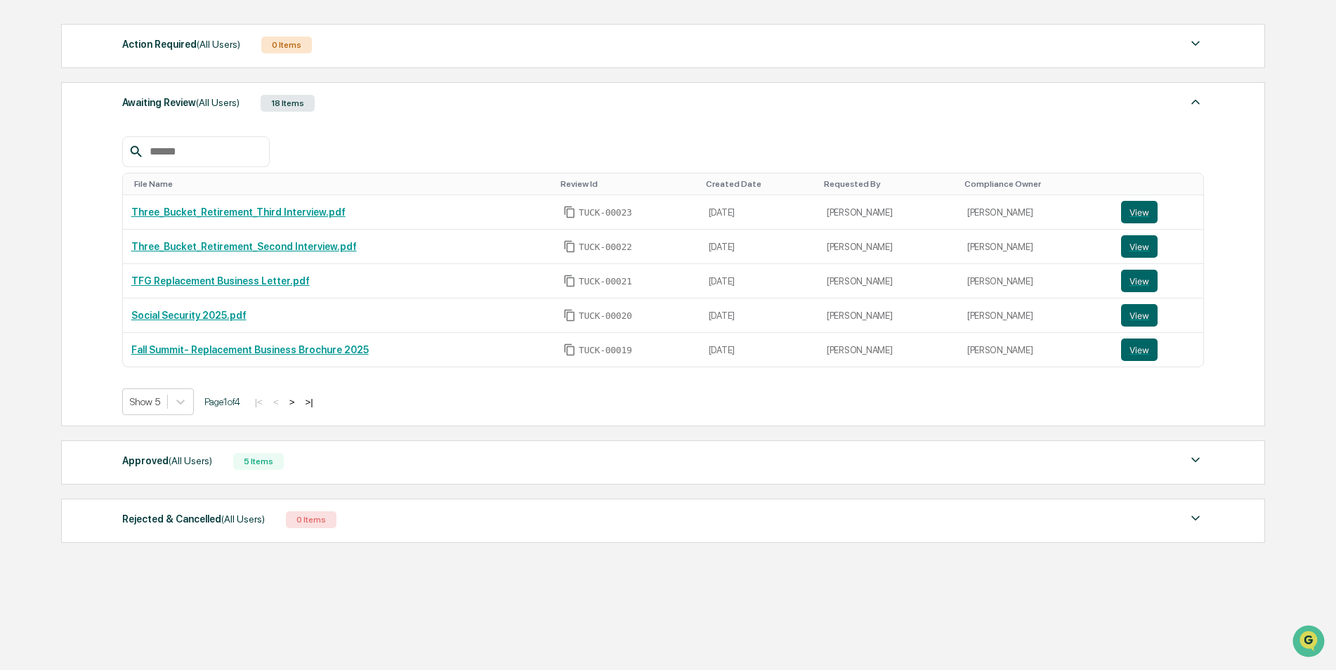
scroll to position [195, 0]
click at [1065, 213] on button "View" at bounding box center [1139, 211] width 37 height 22
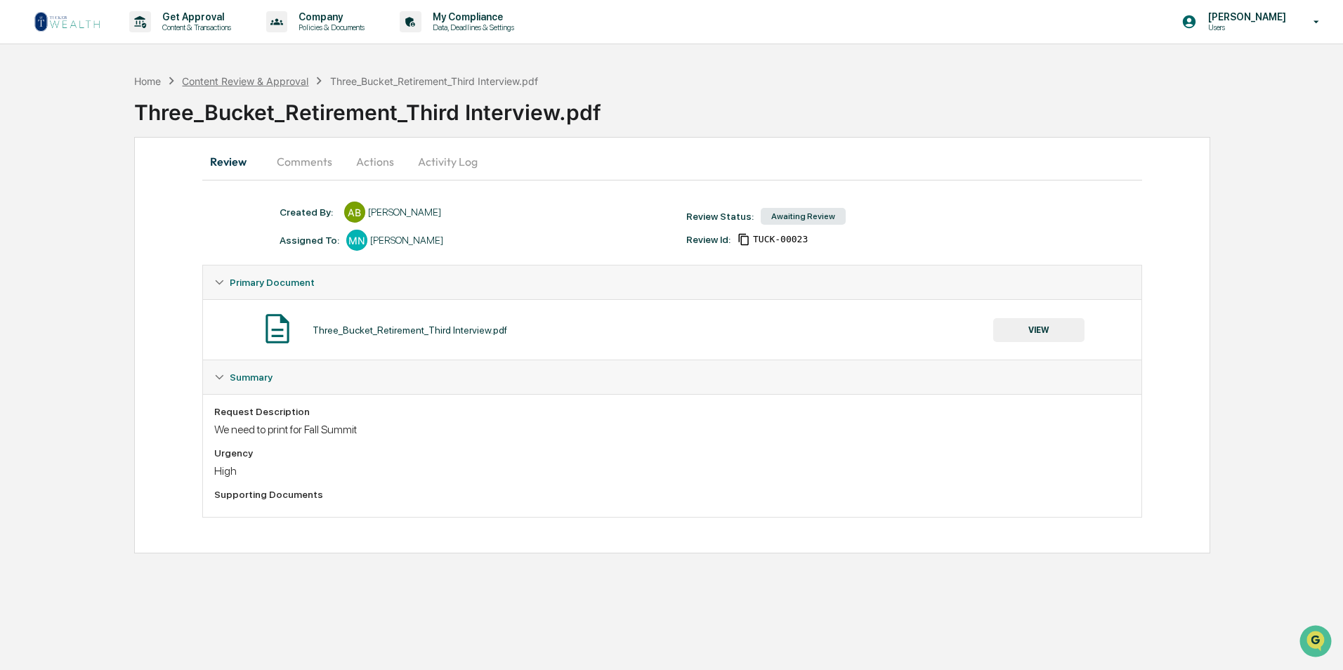
click at [291, 83] on div "Content Review & Approval" at bounding box center [245, 81] width 126 height 12
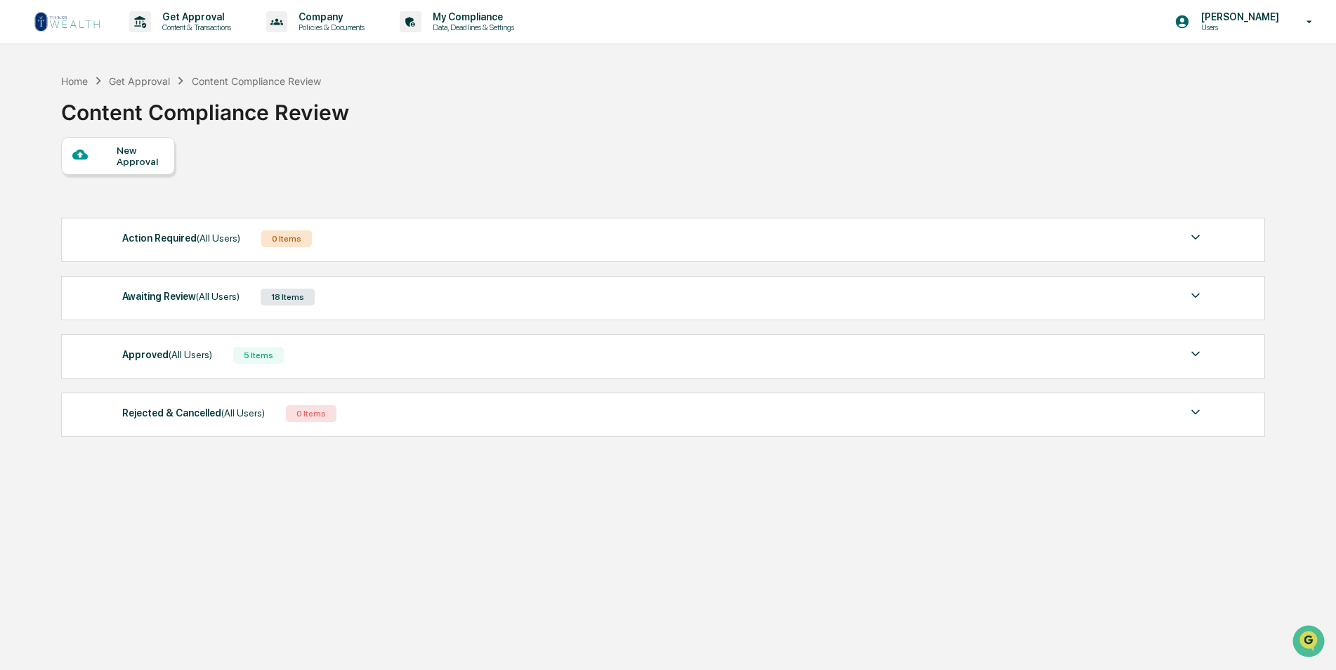
click at [1035, 362] on div "Approved (All Users) 5 Items" at bounding box center [663, 355] width 1082 height 20
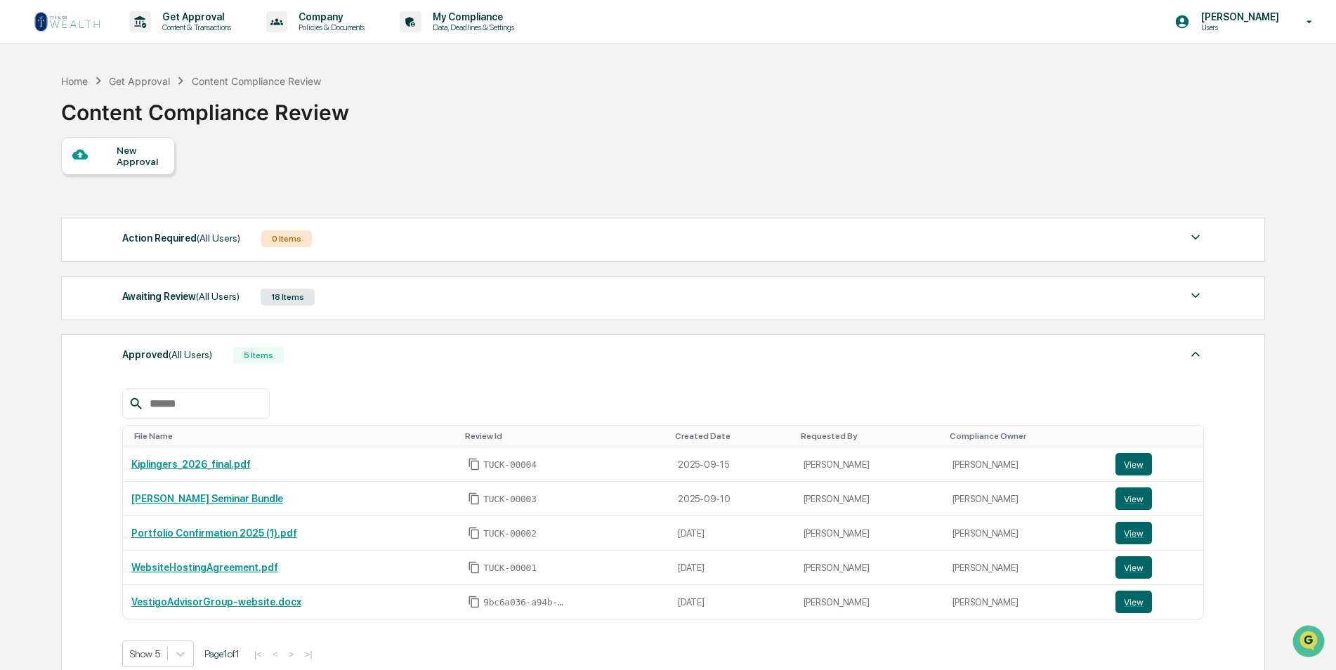
click at [1194, 355] on img at bounding box center [1195, 353] width 17 height 17
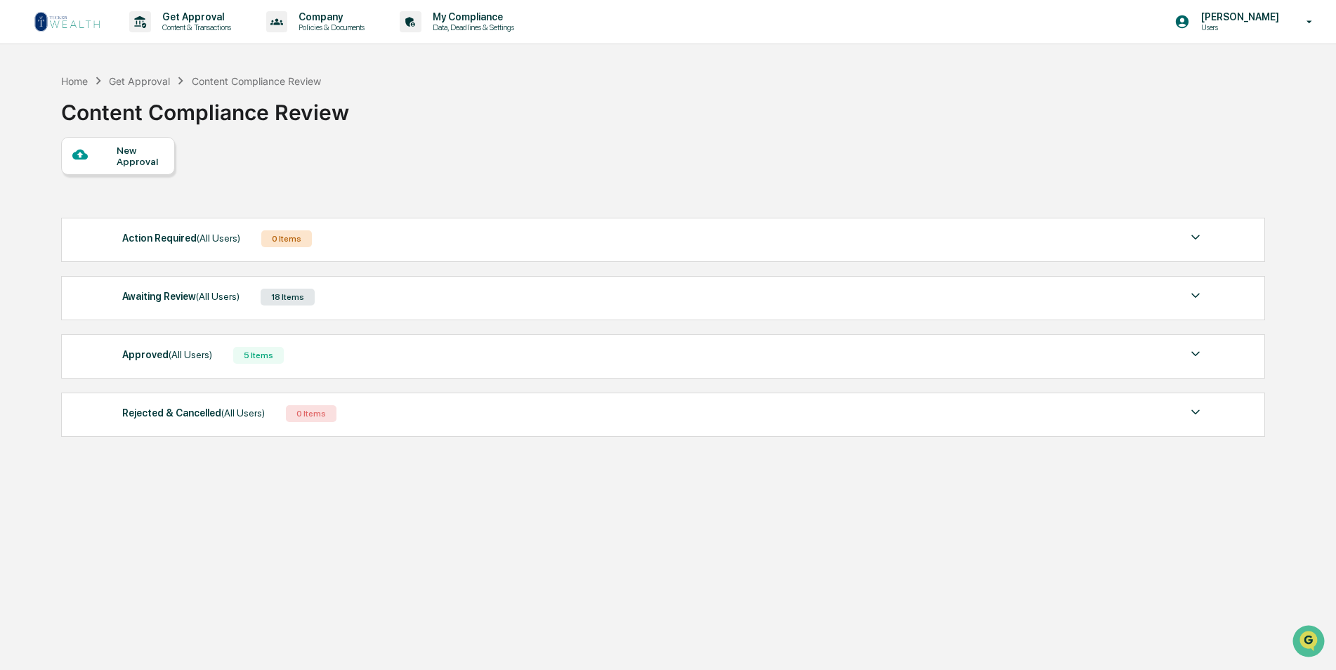
click at [1167, 296] on div "Awaiting Review (All Users) 18 Items" at bounding box center [663, 297] width 1082 height 20
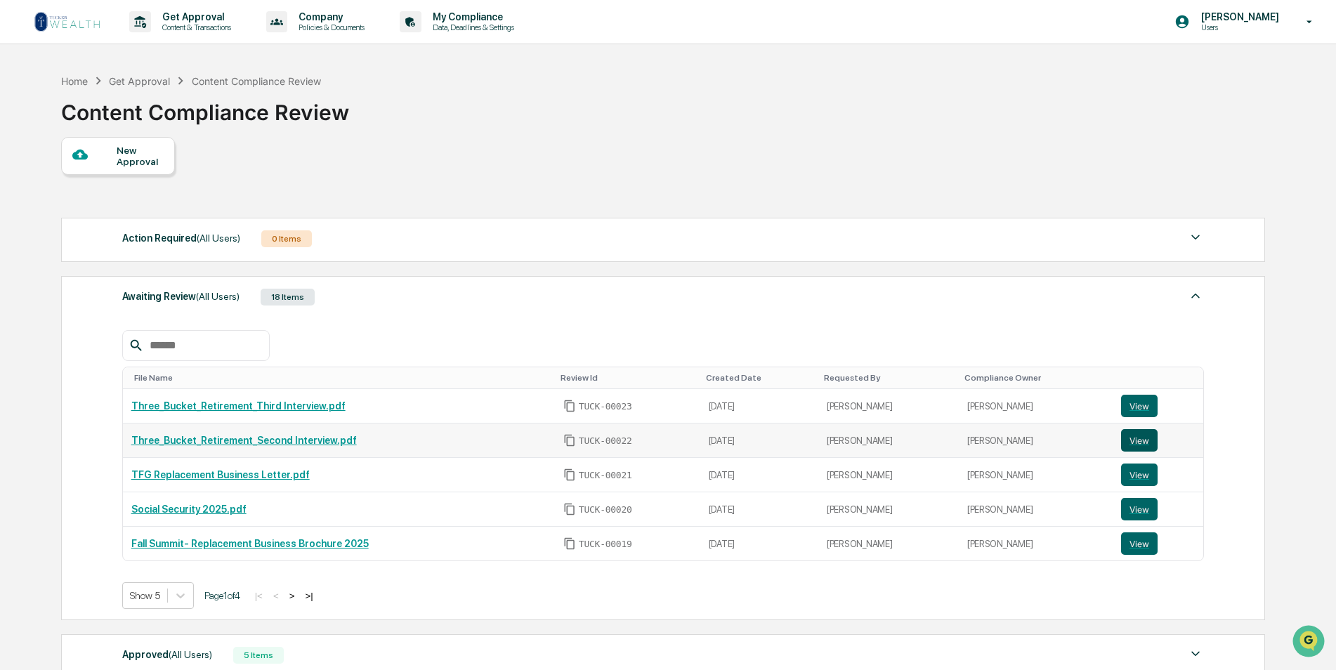
click at [1129, 439] on button "View" at bounding box center [1139, 440] width 37 height 22
